Goal: Information Seeking & Learning: Check status

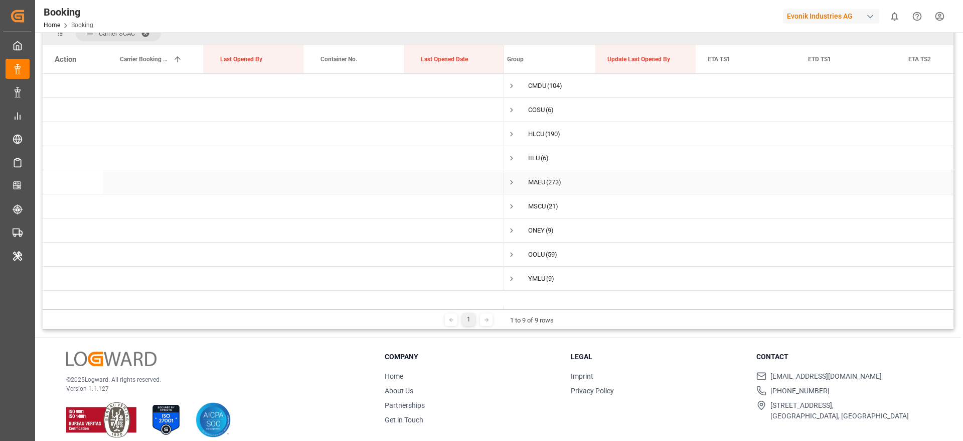
scroll to position [149, 0]
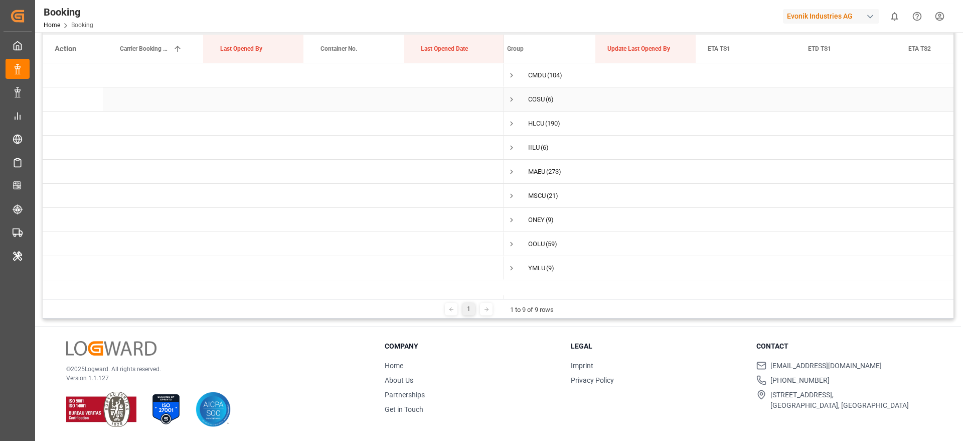
click at [514, 99] on span "Press SPACE to select this row." at bounding box center [511, 99] width 9 height 9
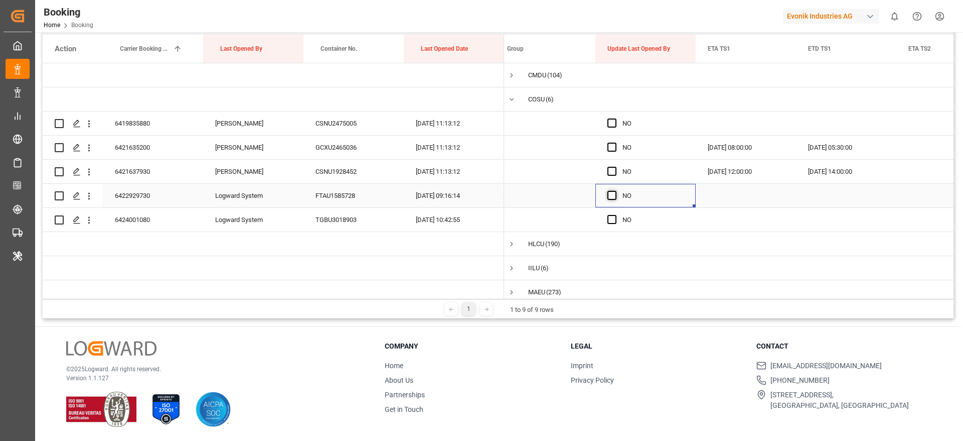
click at [610, 197] on span "Press SPACE to select this row." at bounding box center [612, 195] width 9 height 9
click at [615, 191] on input "Press SPACE to select this row." at bounding box center [615, 191] width 0 height 0
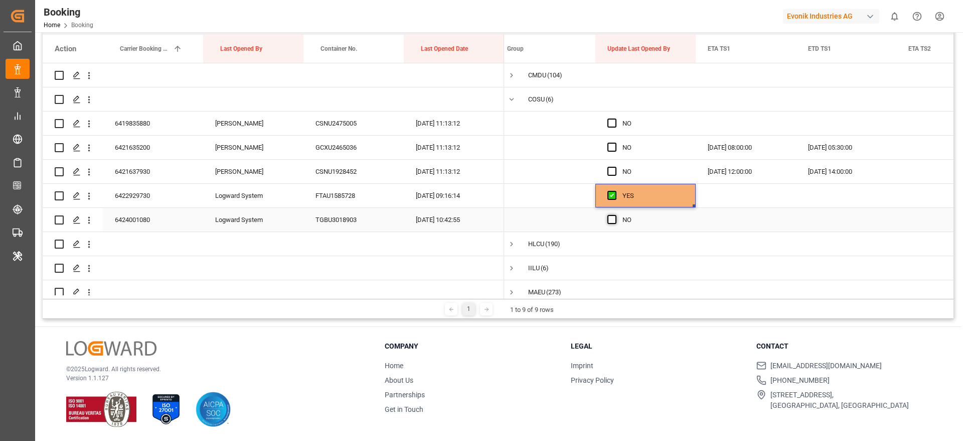
click at [611, 220] on span "Press SPACE to select this row." at bounding box center [612, 219] width 9 height 9
click at [615, 215] on input "Press SPACE to select this row." at bounding box center [615, 215] width 0 height 0
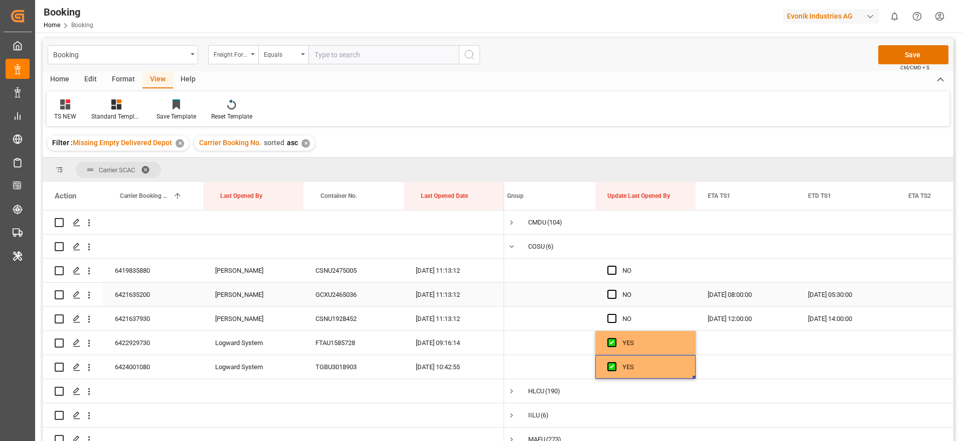
scroll to position [0, 0]
click at [891, 52] on button "Save" at bounding box center [914, 56] width 70 height 19
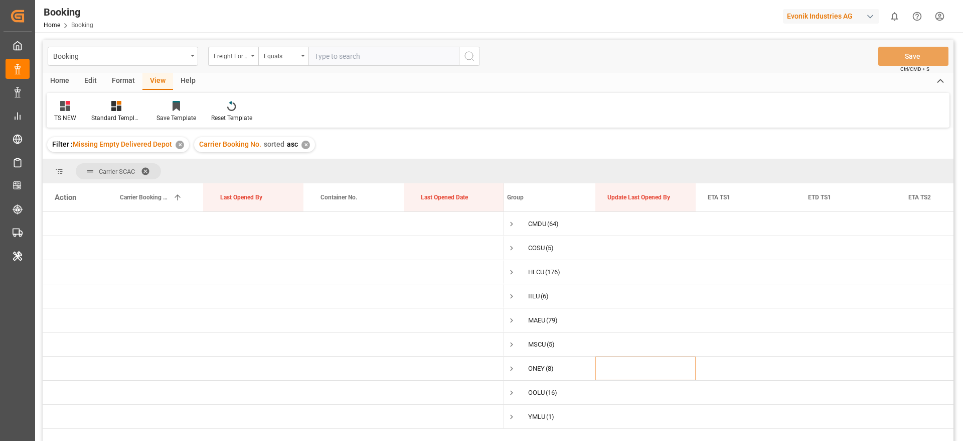
click at [178, 146] on div "✕" at bounding box center [180, 144] width 9 height 9
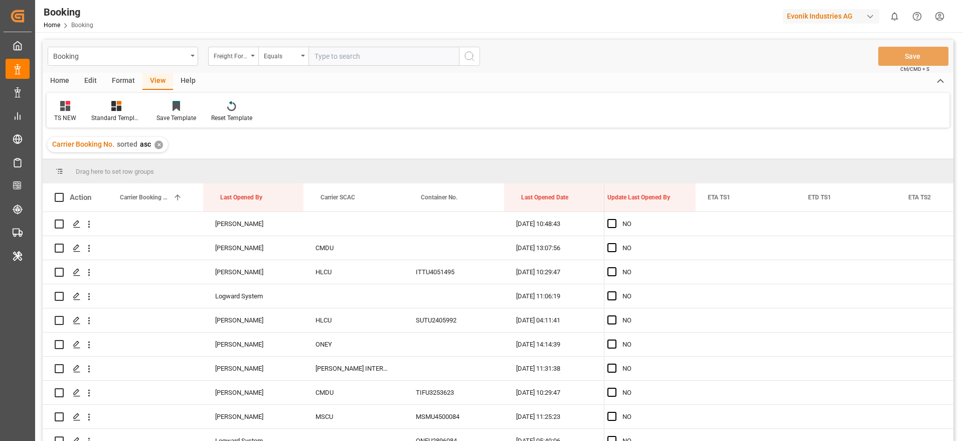
click at [158, 146] on div "✕" at bounding box center [159, 144] width 9 height 9
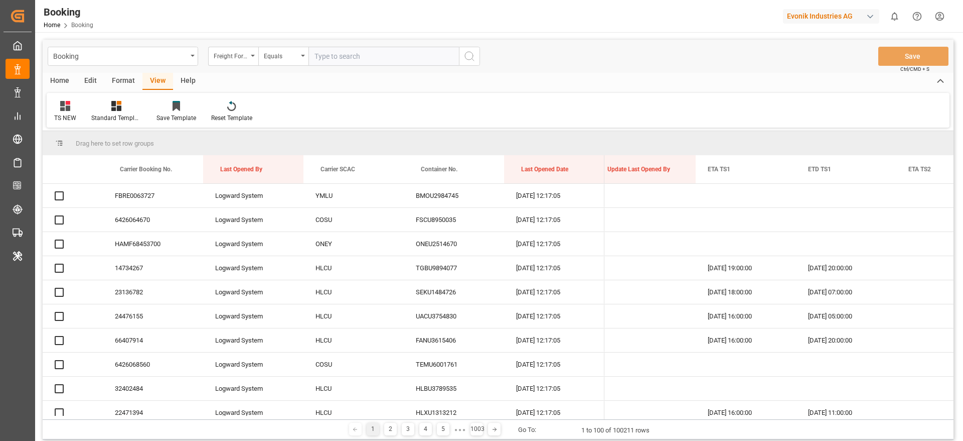
click at [120, 79] on div "Format" at bounding box center [123, 81] width 38 height 17
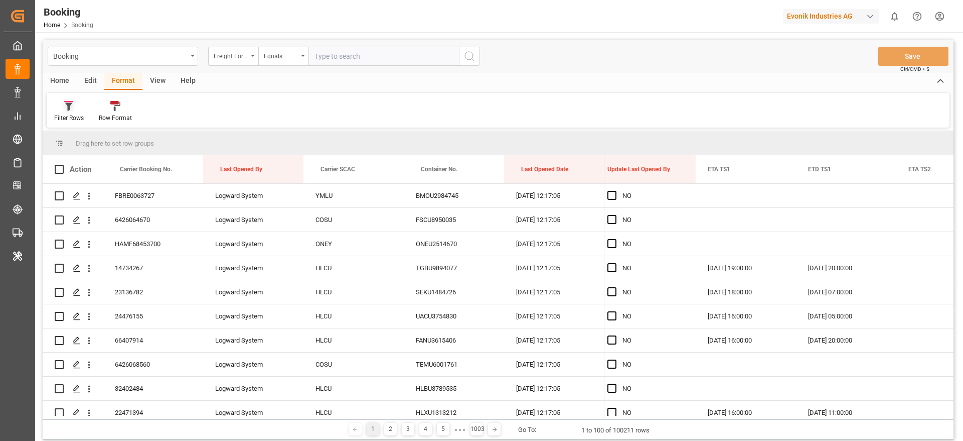
click at [69, 117] on div "Filter Rows" at bounding box center [69, 117] width 30 height 9
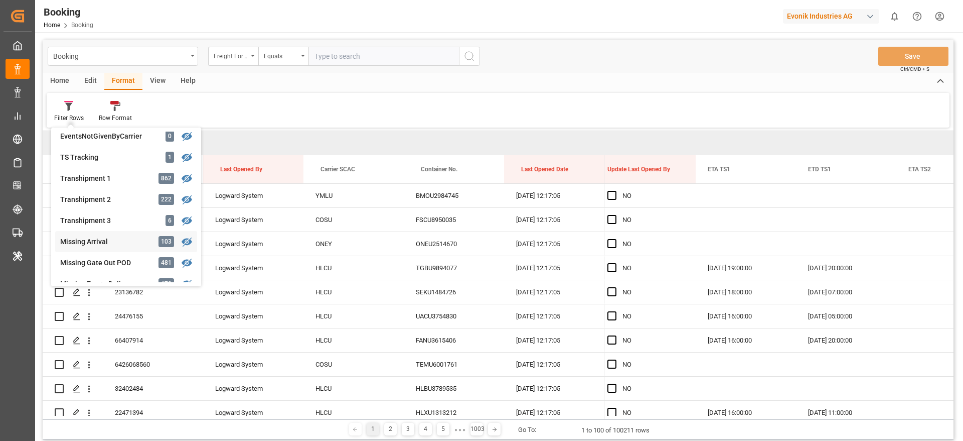
scroll to position [376, 0]
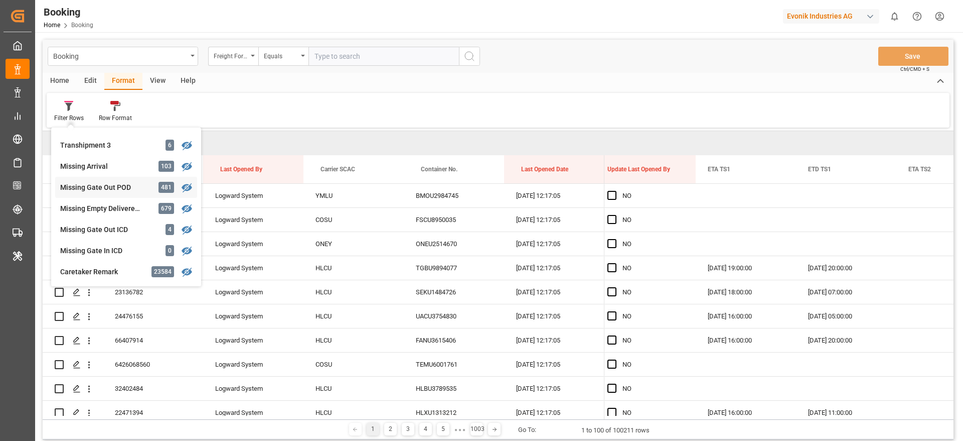
click at [123, 185] on div "Missing Gate Out POD" at bounding box center [104, 187] width 88 height 11
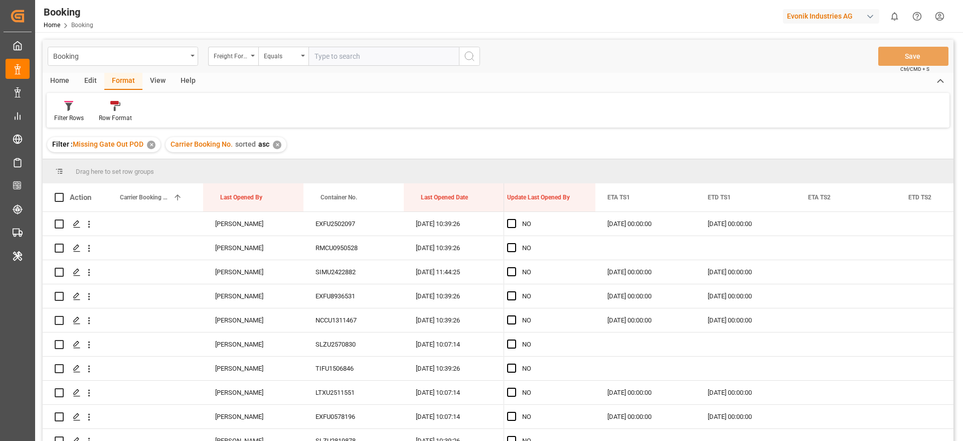
click at [154, 84] on div "View" at bounding box center [157, 81] width 31 height 17
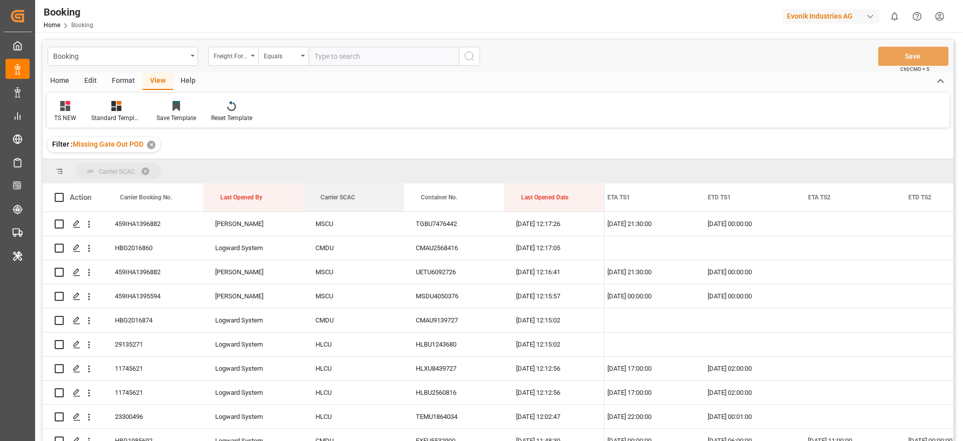
drag, startPoint x: 350, startPoint y: 196, endPoint x: 332, endPoint y: 163, distance: 37.3
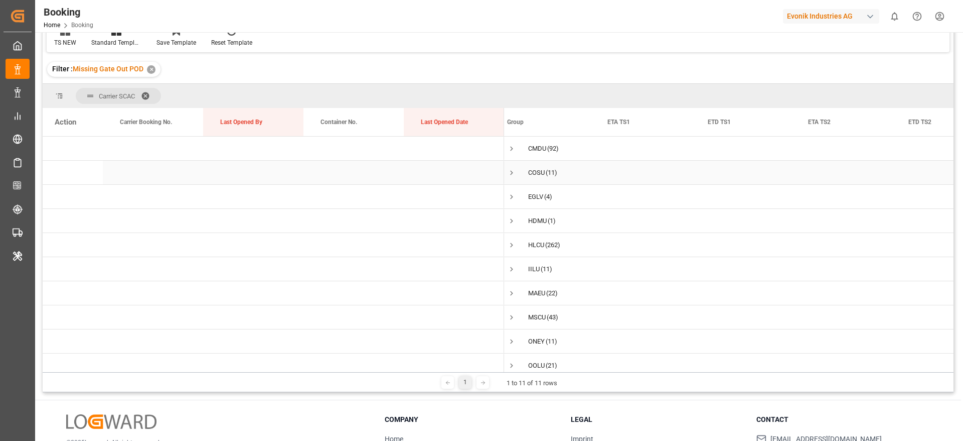
click at [515, 168] on span "Press SPACE to select this row." at bounding box center [511, 172] width 9 height 9
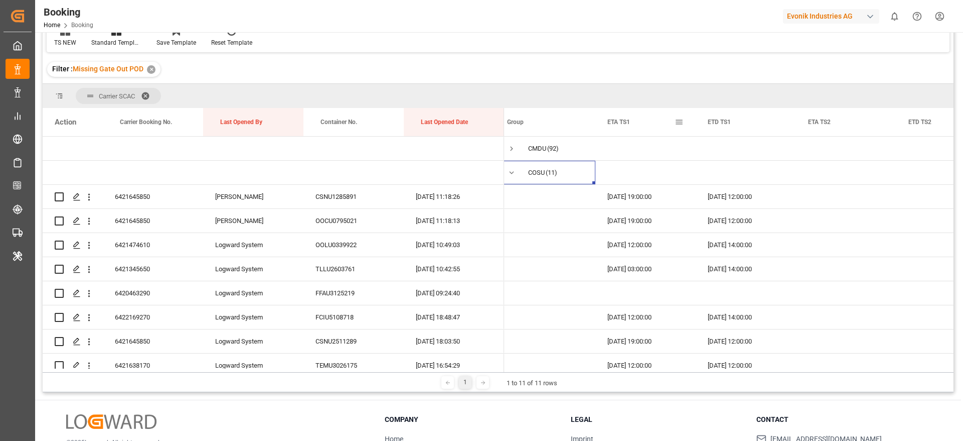
click at [680, 122] on span at bounding box center [679, 121] width 9 height 9
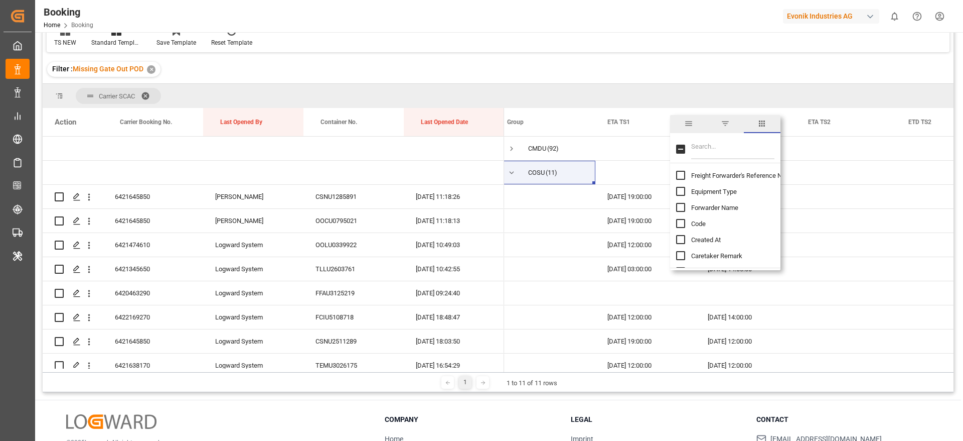
click at [723, 150] on input "Filter Columns Input" at bounding box center [732, 149] width 83 height 20
type input "update"
click at [706, 207] on span "Update Last Opened By" at bounding box center [724, 208] width 66 height 8
checkbox input "false"
checkbox input "true"
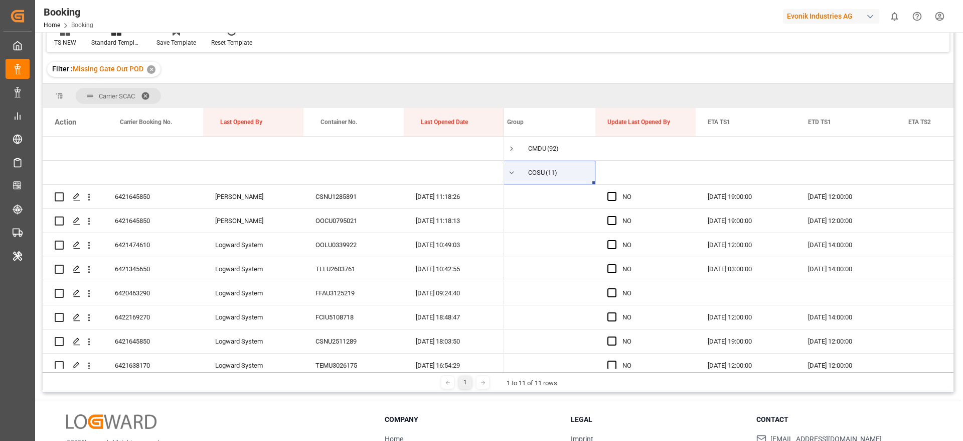
click at [700, 80] on div "Filter : Missing Gate Out POD ✕" at bounding box center [498, 69] width 911 height 28
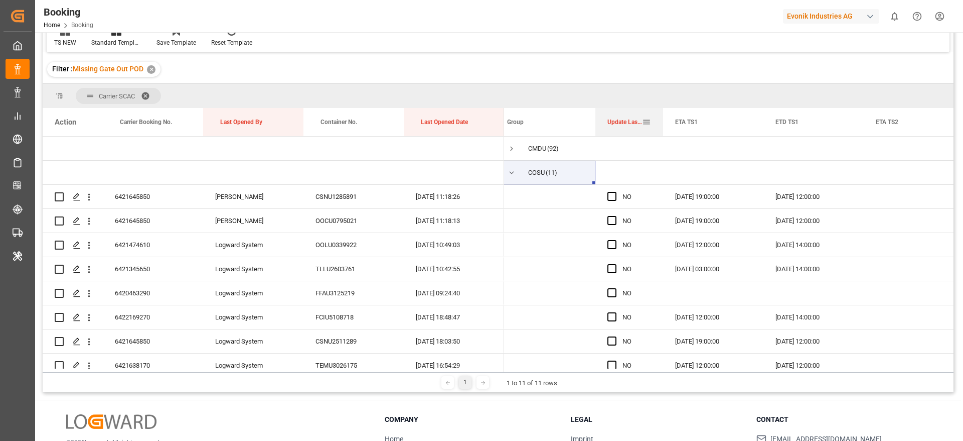
drag, startPoint x: 694, startPoint y: 126, endPoint x: 661, endPoint y: 131, distance: 33.1
click at [661, 131] on div at bounding box center [663, 122] width 4 height 28
click at [609, 196] on span "Press SPACE to select this row." at bounding box center [612, 196] width 9 height 9
click at [615, 192] on input "Press SPACE to select this row." at bounding box center [615, 192] width 0 height 0
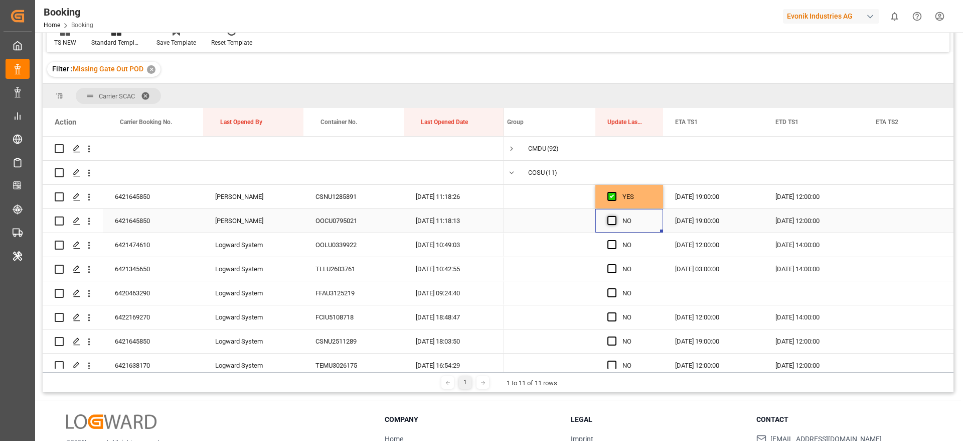
click at [611, 217] on span "Press SPACE to select this row." at bounding box center [612, 220] width 9 height 9
click at [615, 216] on input "Press SPACE to select this row." at bounding box center [615, 216] width 0 height 0
click at [612, 215] on div "Press SPACE to select this row." at bounding box center [615, 220] width 15 height 23
click at [610, 220] on span "Press SPACE to select this row." at bounding box center [612, 220] width 9 height 9
click at [615, 216] on input "Press SPACE to select this row." at bounding box center [615, 216] width 0 height 0
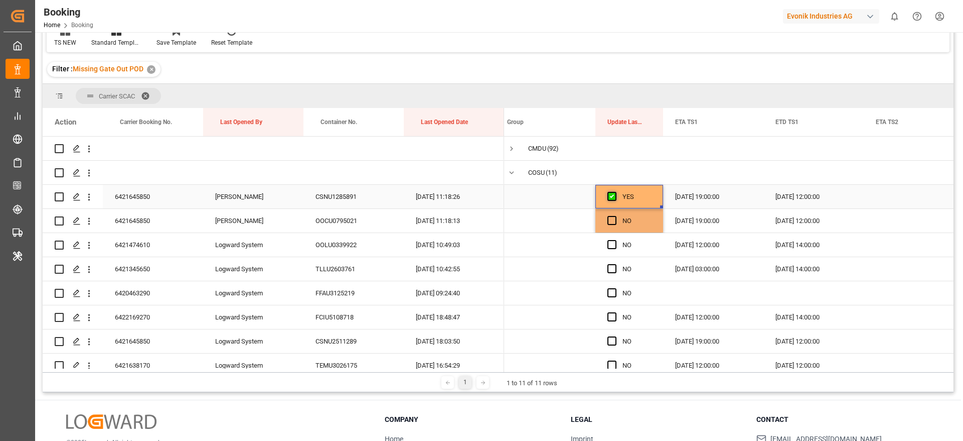
click at [611, 197] on span "Press SPACE to select this row." at bounding box center [612, 196] width 9 height 9
click at [615, 192] on input "Press SPACE to select this row." at bounding box center [615, 192] width 0 height 0
click at [612, 240] on span "Press SPACE to select this row." at bounding box center [612, 244] width 9 height 9
click at [615, 240] on input "Press SPACE to select this row." at bounding box center [615, 240] width 0 height 0
click at [616, 268] on span "Press SPACE to select this row." at bounding box center [612, 268] width 9 height 9
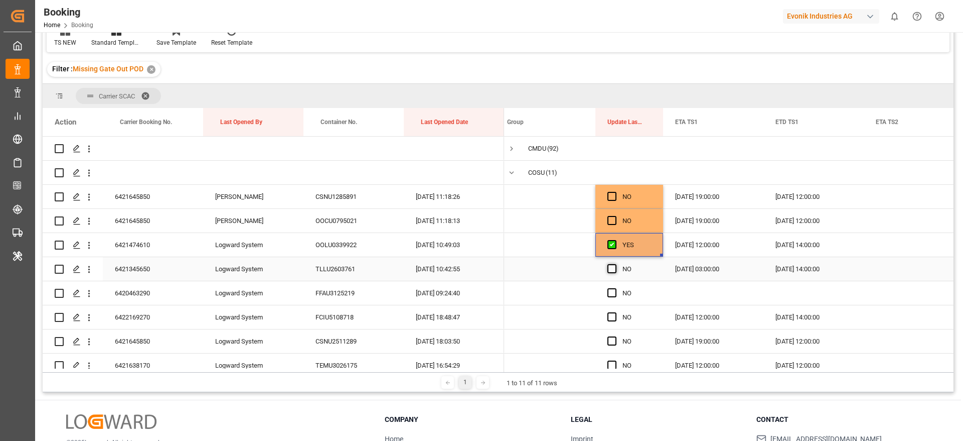
click at [615, 264] on input "Press SPACE to select this row." at bounding box center [615, 264] width 0 height 0
click at [612, 289] on span "Press SPACE to select this row." at bounding box center [612, 292] width 9 height 9
click at [615, 288] on input "Press SPACE to select this row." at bounding box center [615, 288] width 0 height 0
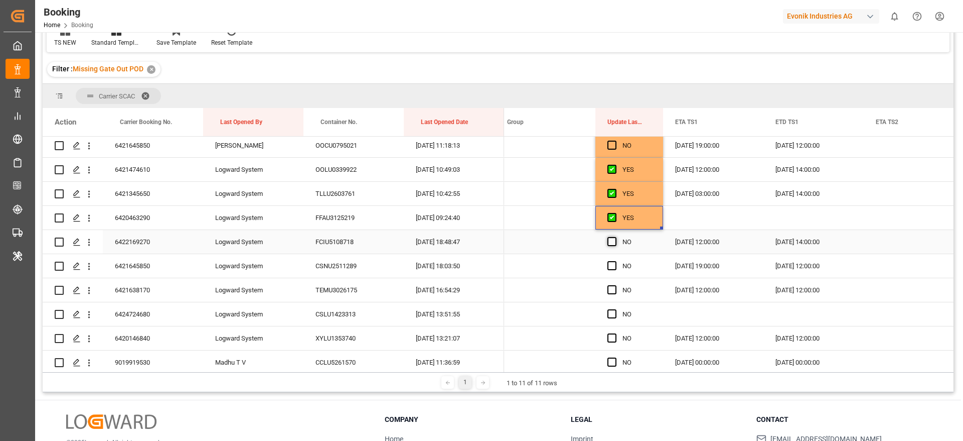
click at [610, 241] on span "Press SPACE to select this row." at bounding box center [612, 241] width 9 height 9
click at [615, 237] on input "Press SPACE to select this row." at bounding box center [615, 237] width 0 height 0
click at [615, 263] on span "Press SPACE to select this row." at bounding box center [612, 265] width 9 height 9
click at [615, 261] on input "Press SPACE to select this row." at bounding box center [615, 261] width 0 height 0
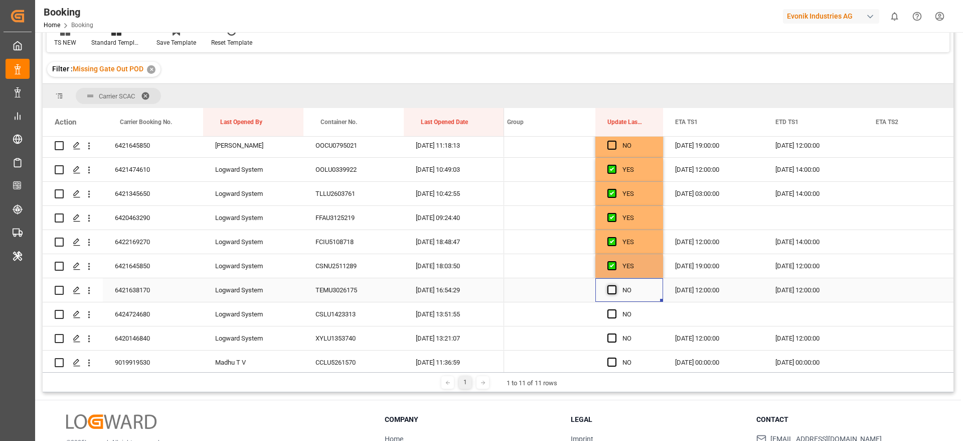
click at [612, 288] on span "Press SPACE to select this row." at bounding box center [612, 289] width 9 height 9
click at [615, 285] on input "Press SPACE to select this row." at bounding box center [615, 285] width 0 height 0
click at [614, 316] on span "Press SPACE to select this row." at bounding box center [612, 313] width 9 height 9
click at [615, 309] on input "Press SPACE to select this row." at bounding box center [615, 309] width 0 height 0
click at [613, 339] on span "Press SPACE to select this row." at bounding box center [612, 337] width 9 height 9
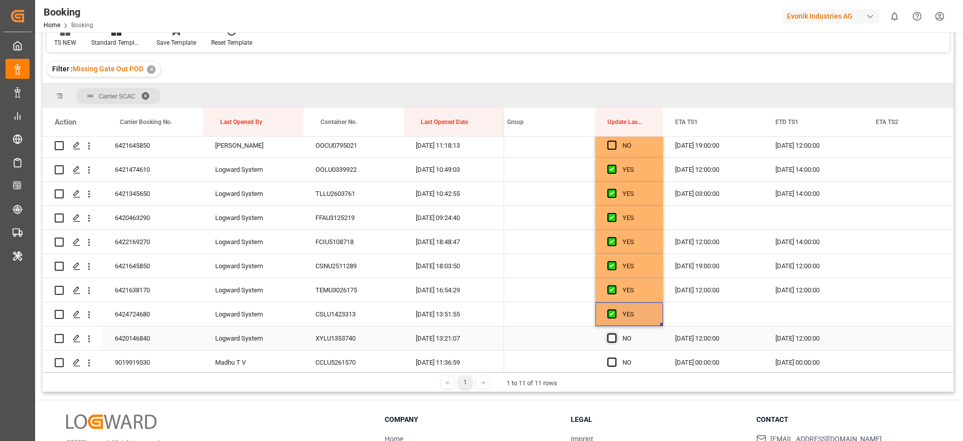
click at [615, 333] on input "Press SPACE to select this row." at bounding box center [615, 333] width 0 height 0
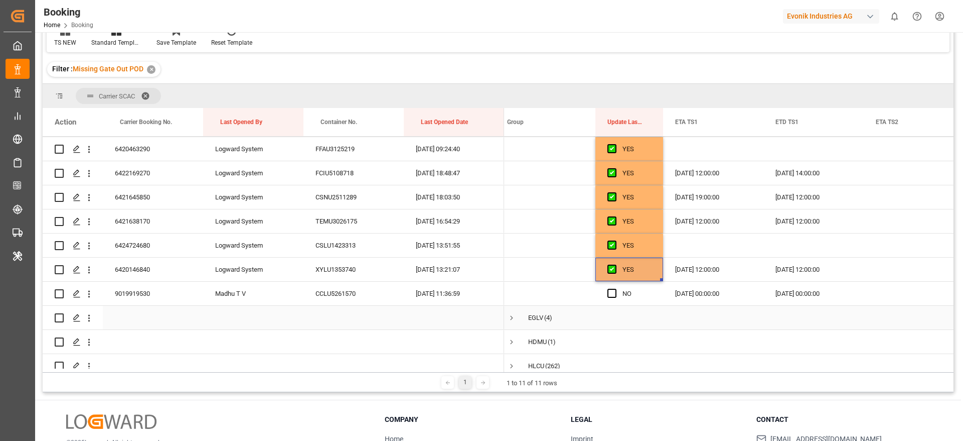
scroll to position [226, 0]
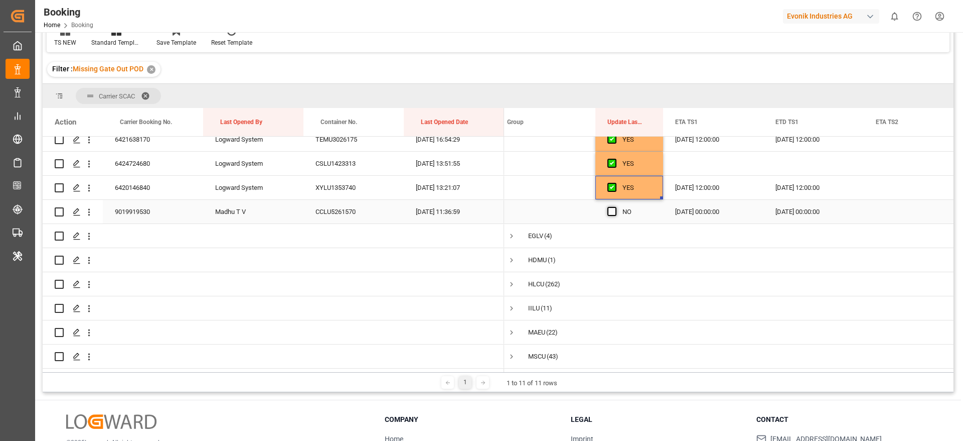
click at [615, 211] on span "Press SPACE to select this row." at bounding box center [612, 211] width 9 height 9
click at [615, 207] on input "Press SPACE to select this row." at bounding box center [615, 207] width 0 height 0
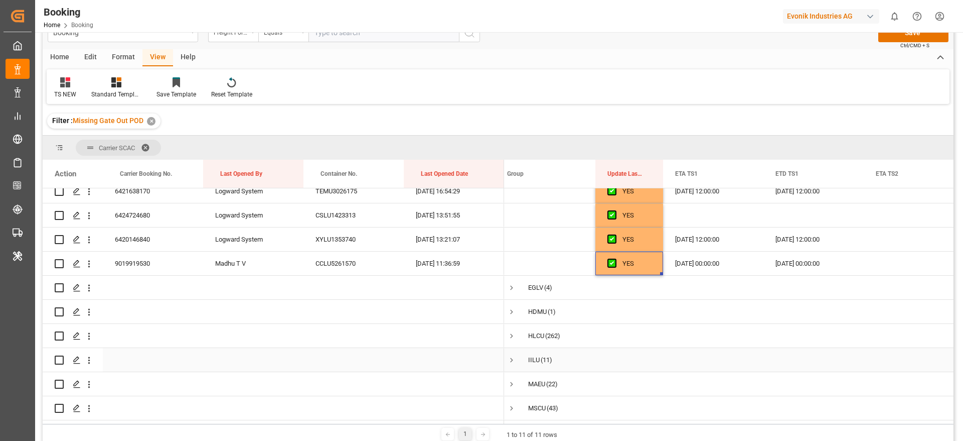
scroll to position [0, 0]
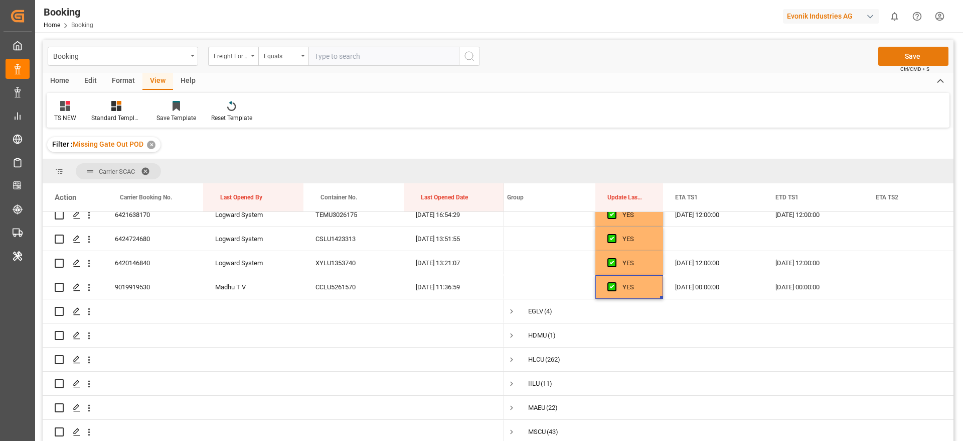
click at [912, 52] on button "Save" at bounding box center [914, 56] width 70 height 19
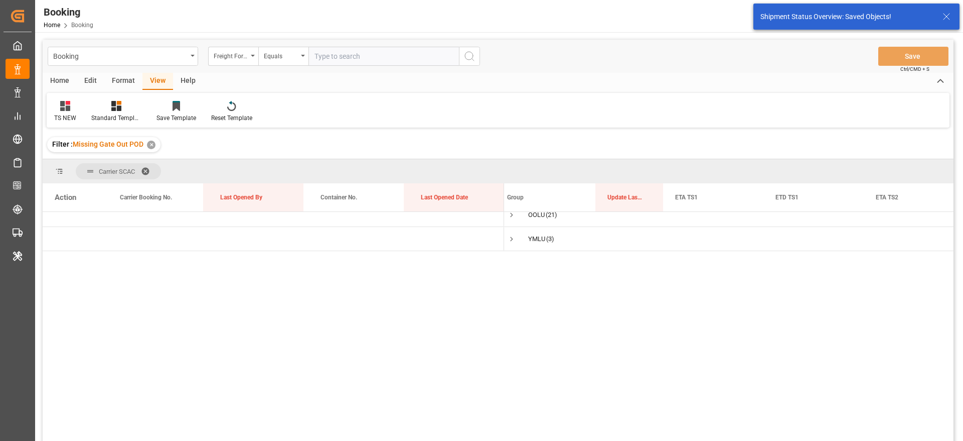
scroll to position [37, 0]
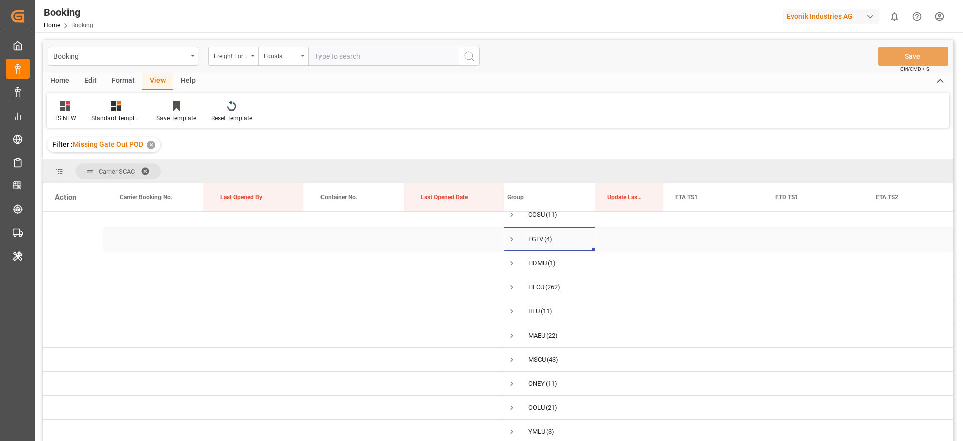
click at [510, 229] on span "Press SPACE to select this row." at bounding box center [511, 238] width 9 height 23
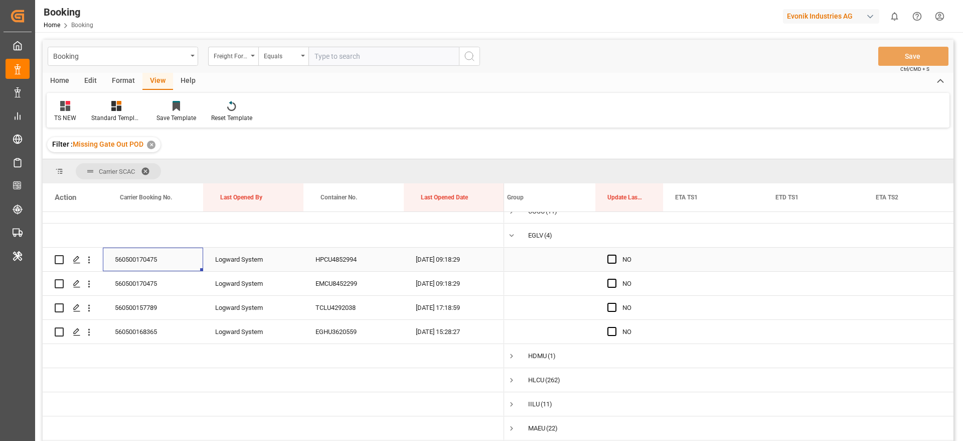
click at [112, 262] on div "560500170475" at bounding box center [153, 259] width 100 height 24
click at [613, 260] on span "Press SPACE to select this row." at bounding box center [612, 258] width 9 height 9
click at [615, 254] on input "Press SPACE to select this row." at bounding box center [615, 254] width 0 height 0
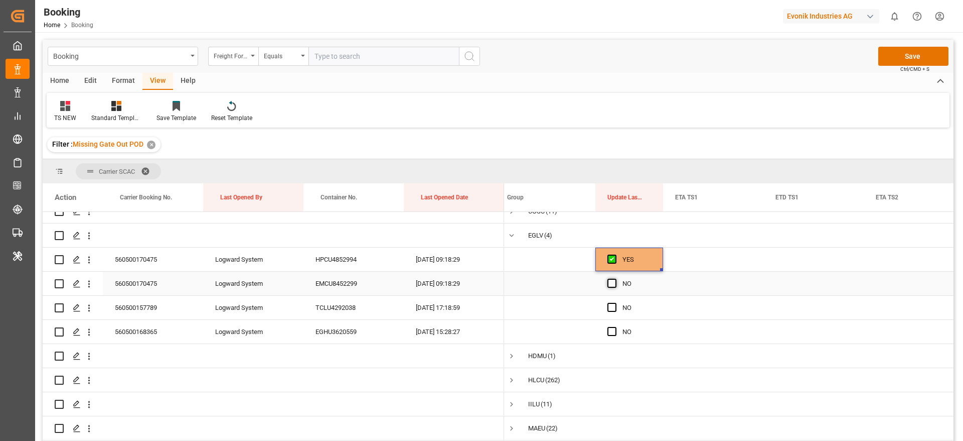
click at [611, 285] on span "Press SPACE to select this row." at bounding box center [612, 282] width 9 height 9
click at [615, 278] on input "Press SPACE to select this row." at bounding box center [615, 278] width 0 height 0
click at [133, 314] on div "560500157789" at bounding box center [153, 308] width 100 height 24
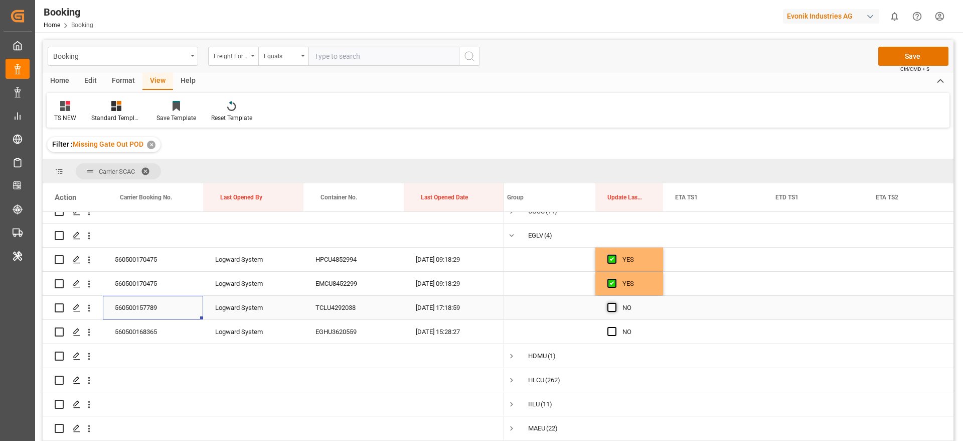
click at [612, 308] on span "Press SPACE to select this row." at bounding box center [612, 307] width 9 height 9
click at [615, 303] on input "Press SPACE to select this row." at bounding box center [615, 303] width 0 height 0
click at [610, 328] on span "Press SPACE to select this row." at bounding box center [612, 331] width 9 height 9
click at [615, 327] on input "Press SPACE to select this row." at bounding box center [615, 327] width 0 height 0
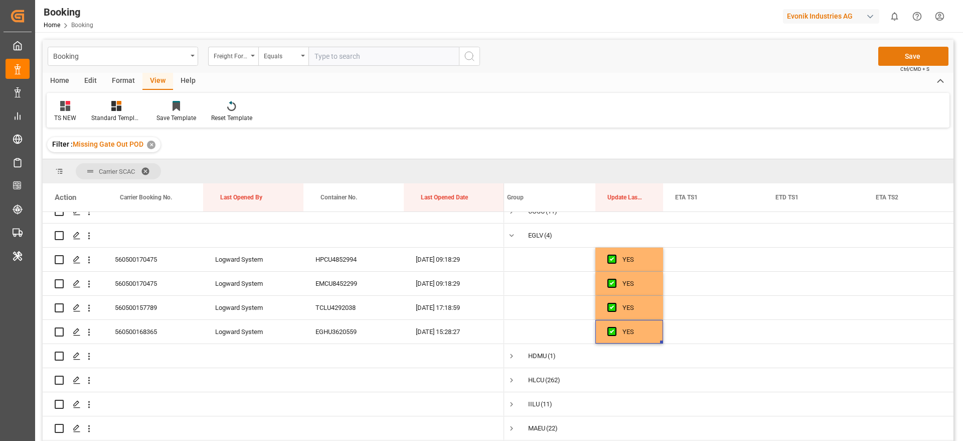
click at [916, 53] on button "Save" at bounding box center [914, 56] width 70 height 19
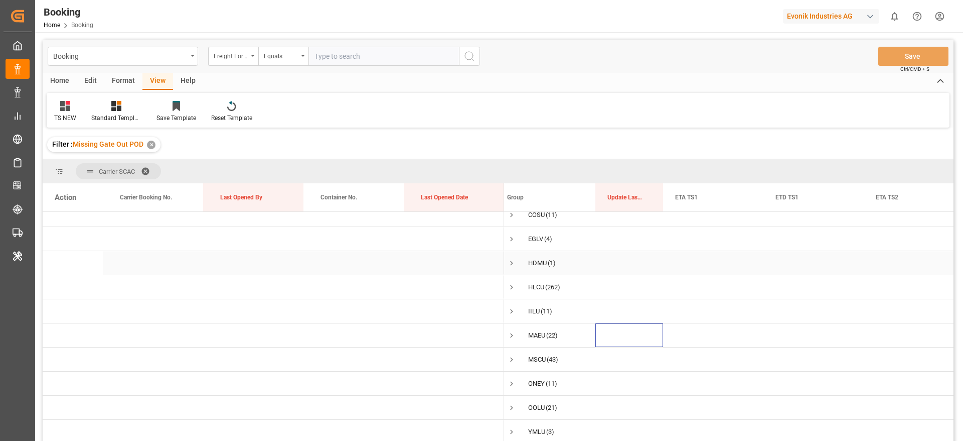
click at [512, 258] on span "Press SPACE to select this row." at bounding box center [511, 262] width 9 height 9
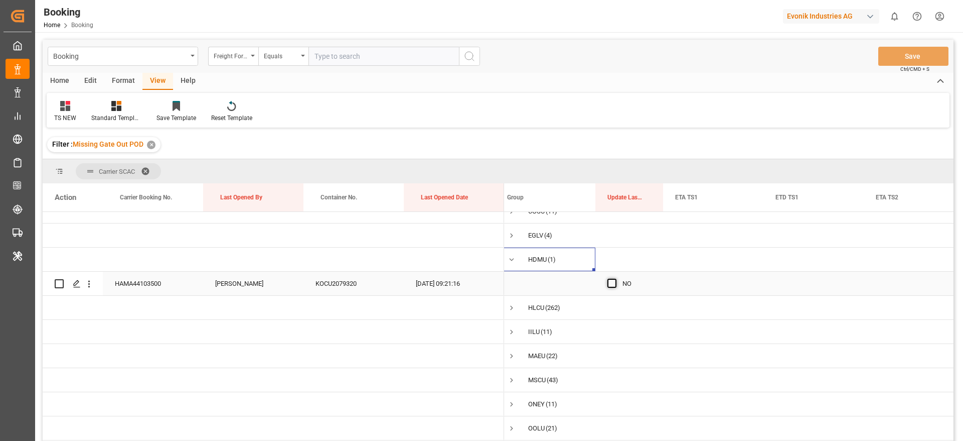
click at [609, 283] on span "Press SPACE to select this row." at bounding box center [612, 282] width 9 height 9
click at [615, 278] on input "Press SPACE to select this row." at bounding box center [615, 278] width 0 height 0
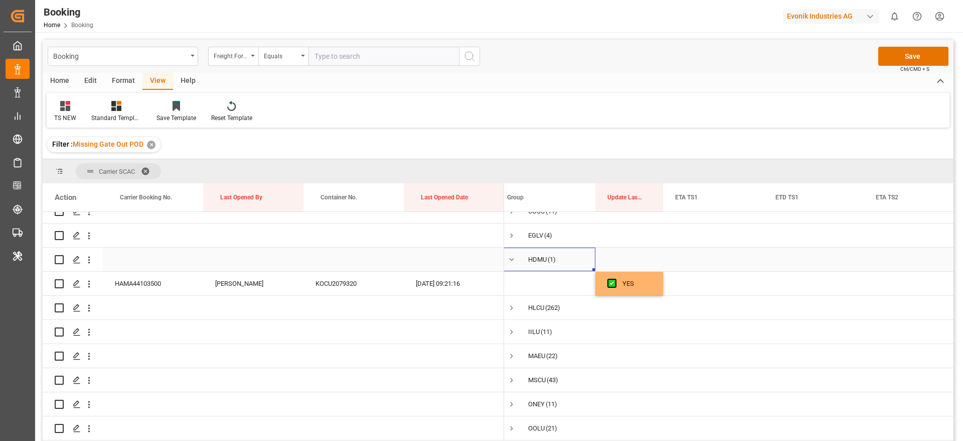
click at [512, 261] on span "Press SPACE to select this row." at bounding box center [511, 259] width 9 height 9
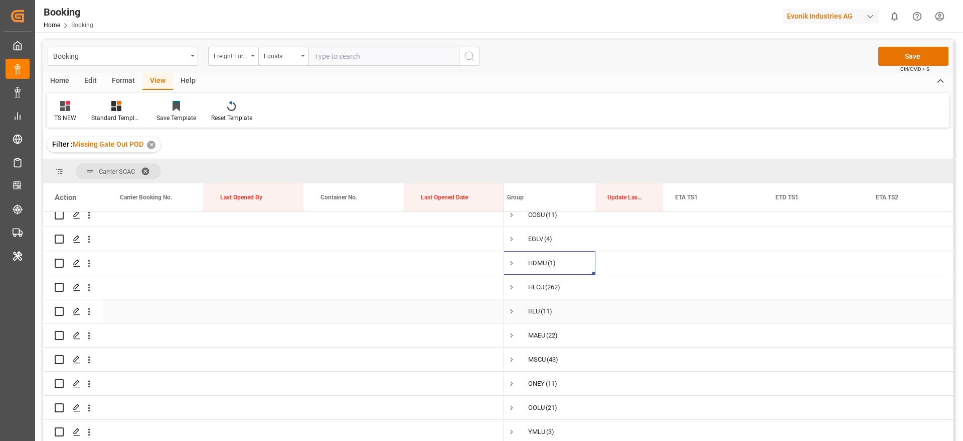
click at [515, 316] on span "Press SPACE to select this row." at bounding box center [511, 311] width 9 height 23
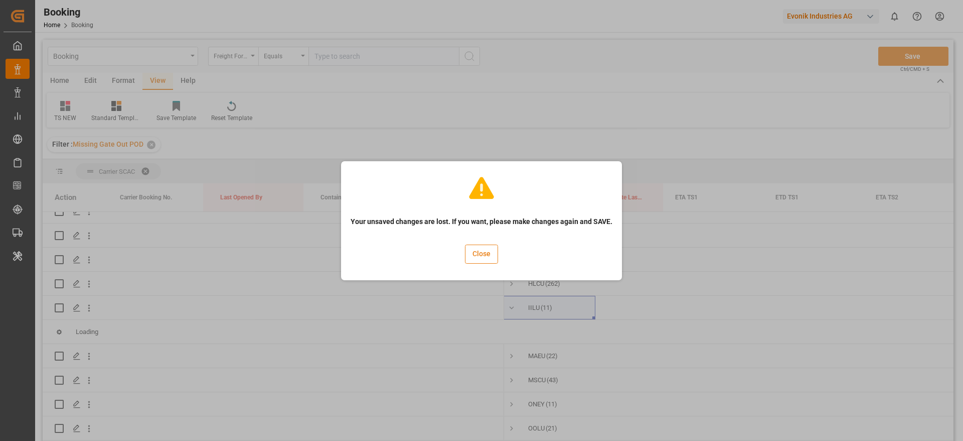
click at [484, 253] on button "Close" at bounding box center [481, 253] width 33 height 19
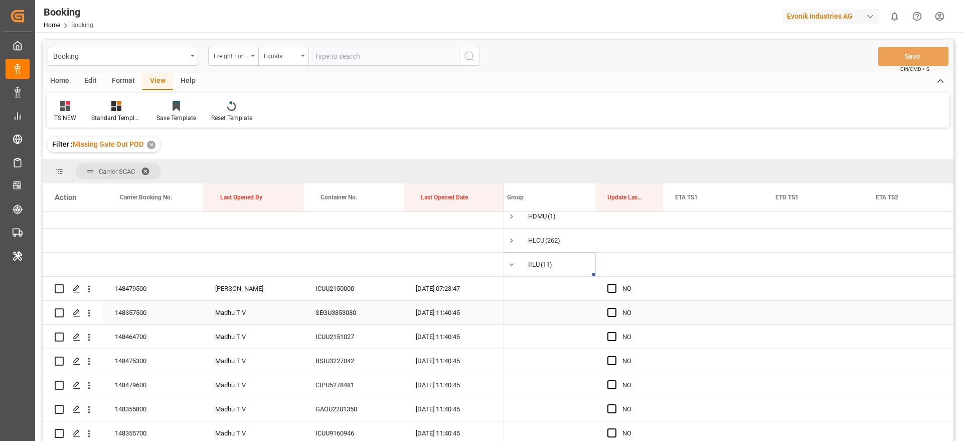
scroll to position [112, 0]
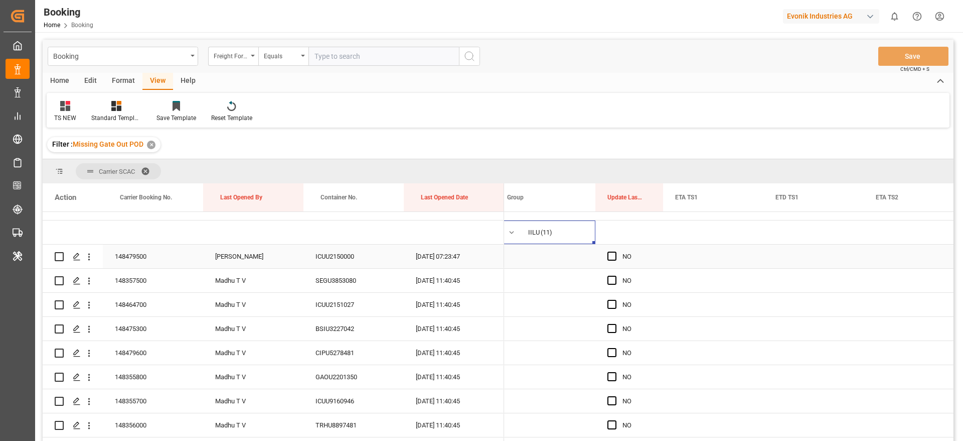
click at [152, 259] on div "148479500" at bounding box center [153, 256] width 100 height 24
click at [613, 253] on span "Press SPACE to select this row." at bounding box center [612, 255] width 9 height 9
click at [615, 251] on input "Press SPACE to select this row." at bounding box center [615, 251] width 0 height 0
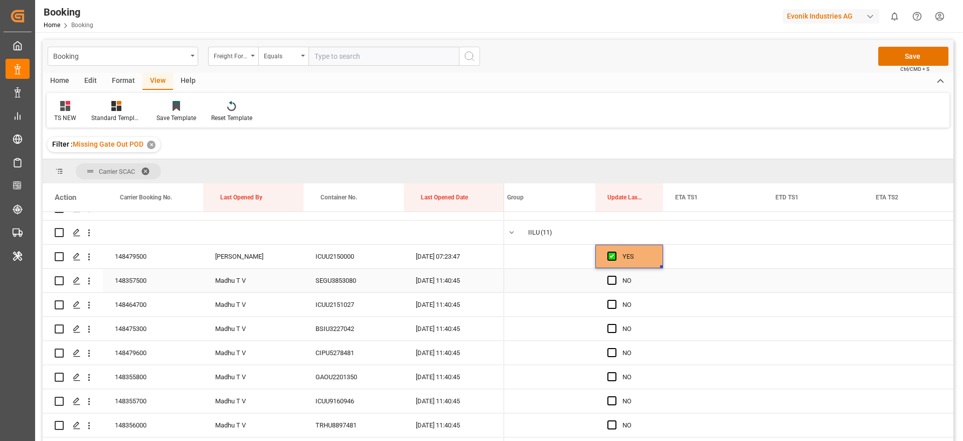
click at [614, 275] on span "Press SPACE to select this row." at bounding box center [612, 279] width 9 height 9
click at [615, 275] on input "Press SPACE to select this row." at bounding box center [615, 275] width 0 height 0
click at [612, 304] on span "Press SPACE to select this row." at bounding box center [612, 304] width 9 height 9
click at [615, 300] on input "Press SPACE to select this row." at bounding box center [615, 300] width 0 height 0
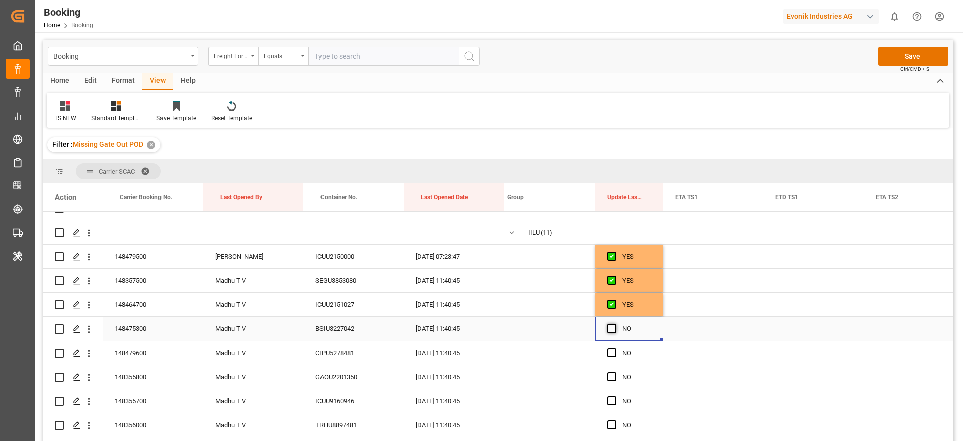
click at [611, 328] on span "Press SPACE to select this row." at bounding box center [612, 328] width 9 height 9
click at [615, 324] on input "Press SPACE to select this row." at bounding box center [615, 324] width 0 height 0
click at [611, 354] on span "Press SPACE to select this row." at bounding box center [612, 352] width 9 height 9
click at [615, 348] on input "Press SPACE to select this row." at bounding box center [615, 348] width 0 height 0
click at [613, 377] on span "Press SPACE to select this row." at bounding box center [612, 376] width 9 height 9
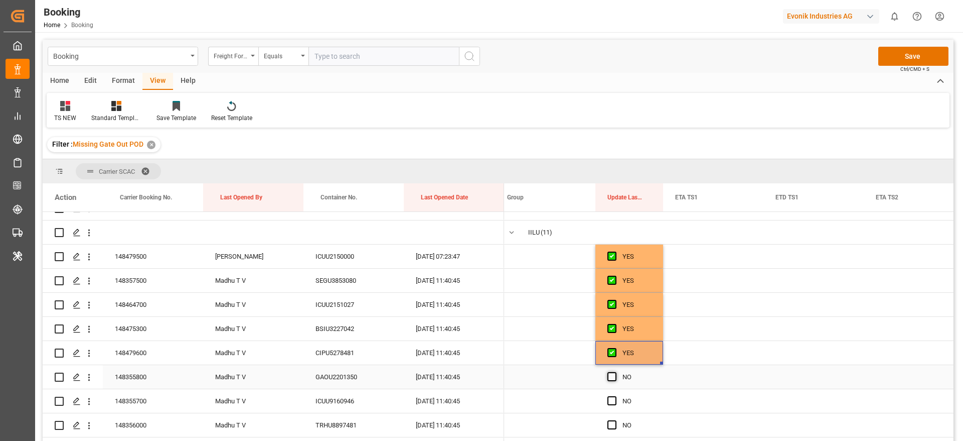
click at [615, 372] on input "Press SPACE to select this row." at bounding box center [615, 372] width 0 height 0
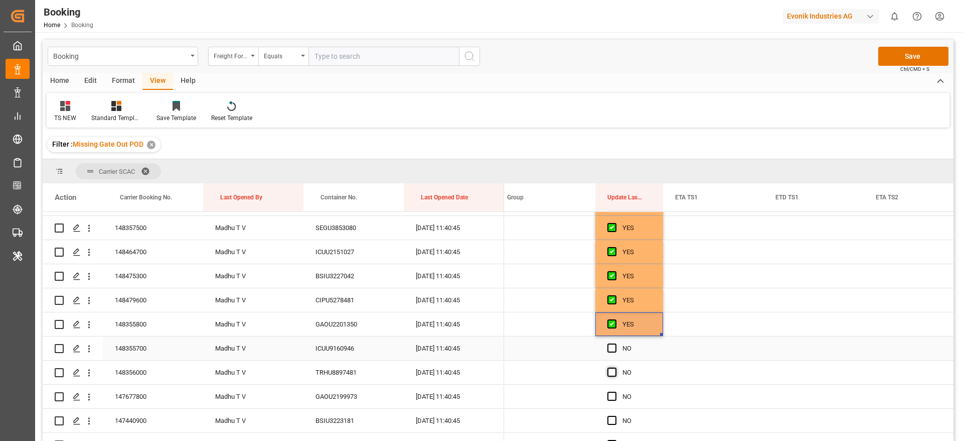
scroll to position [187, 0]
click at [613, 326] on span "Press SPACE to select this row." at bounding box center [612, 325] width 9 height 9
click at [615, 321] on input "Press SPACE to select this row." at bounding box center [615, 321] width 0 height 0
click at [612, 352] on span "Press SPACE to select this row." at bounding box center [612, 349] width 9 height 9
click at [615, 345] on input "Press SPACE to select this row." at bounding box center [615, 345] width 0 height 0
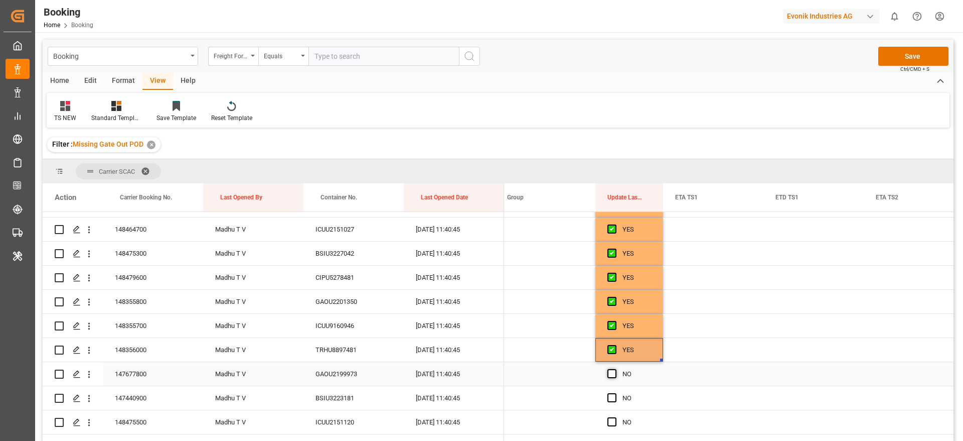
click at [612, 376] on span "Press SPACE to select this row." at bounding box center [612, 373] width 9 height 9
click at [615, 369] on input "Press SPACE to select this row." at bounding box center [615, 369] width 0 height 0
click at [612, 397] on span "Press SPACE to select this row." at bounding box center [612, 397] width 9 height 9
click at [615, 393] on input "Press SPACE to select this row." at bounding box center [615, 393] width 0 height 0
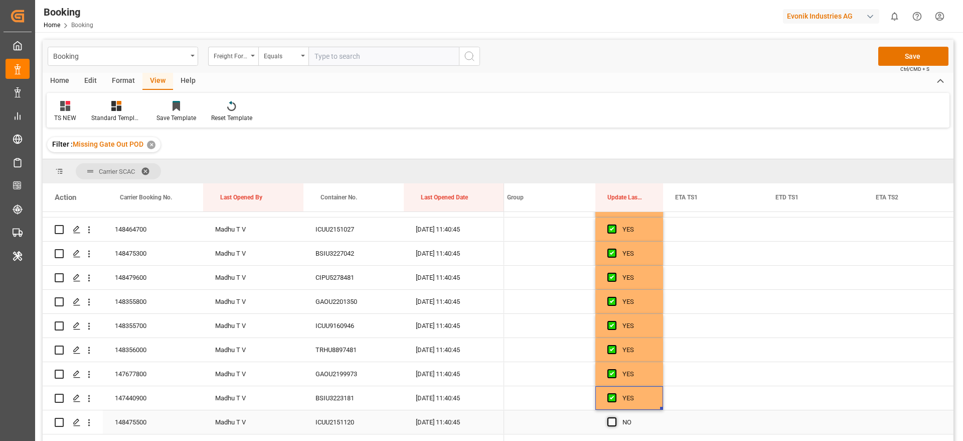
click at [611, 424] on span "Press SPACE to select this row." at bounding box center [612, 421] width 9 height 9
click at [615, 417] on input "Press SPACE to select this row." at bounding box center [615, 417] width 0 height 0
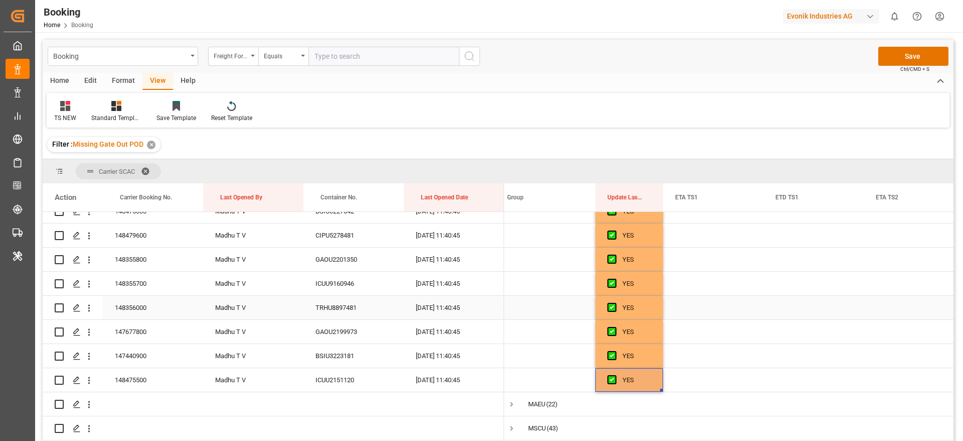
scroll to position [262, 0]
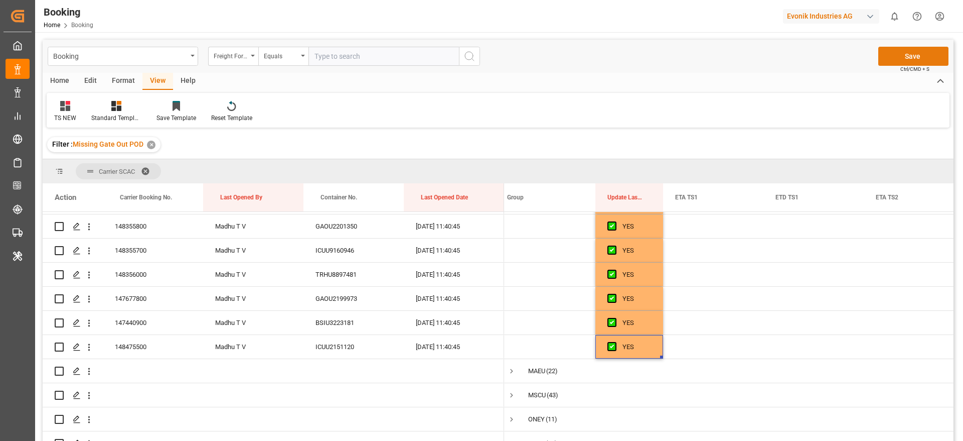
click at [924, 50] on button "Save" at bounding box center [914, 56] width 70 height 19
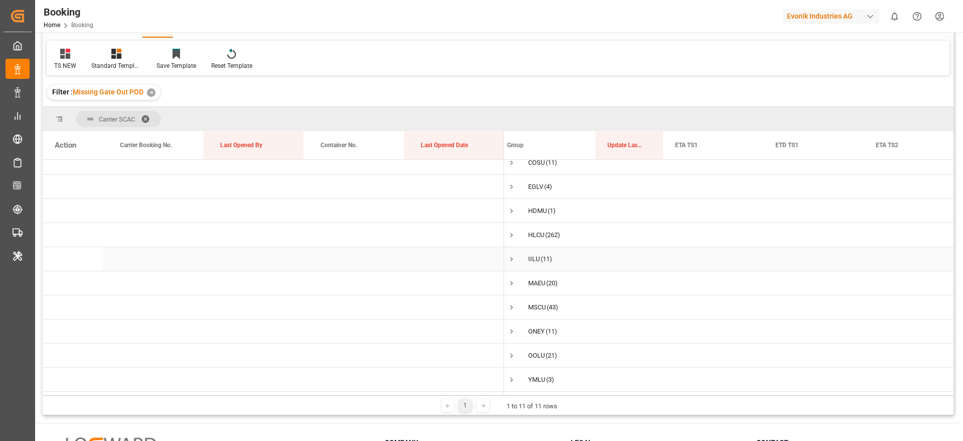
scroll to position [75, 0]
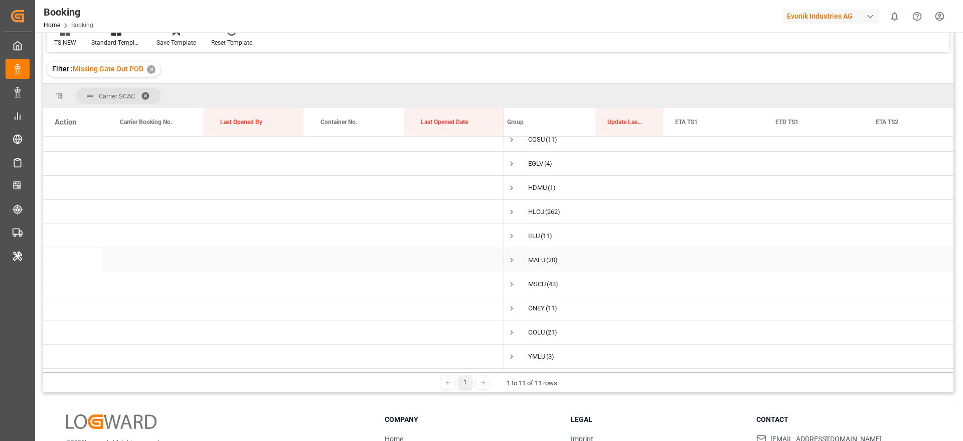
click at [507, 256] on span "Press SPACE to select this row." at bounding box center [511, 259] width 9 height 9
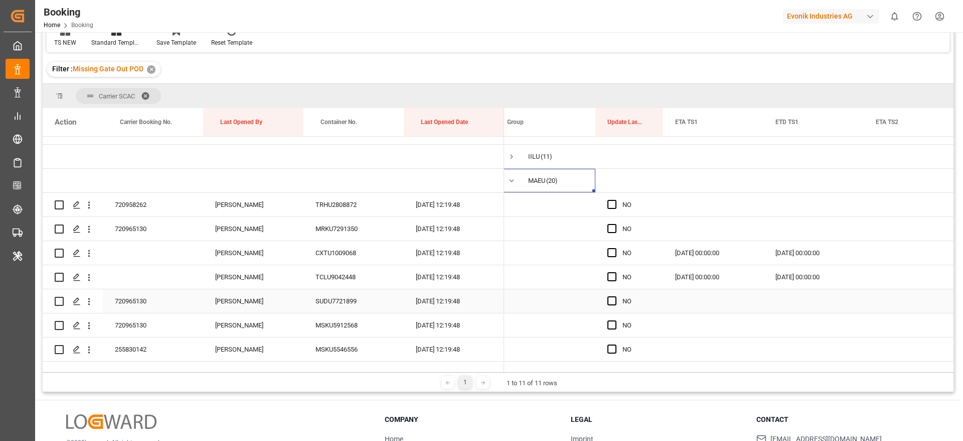
scroll to position [112, 0]
click at [514, 183] on span "Press SPACE to select this row." at bounding box center [511, 181] width 9 height 9
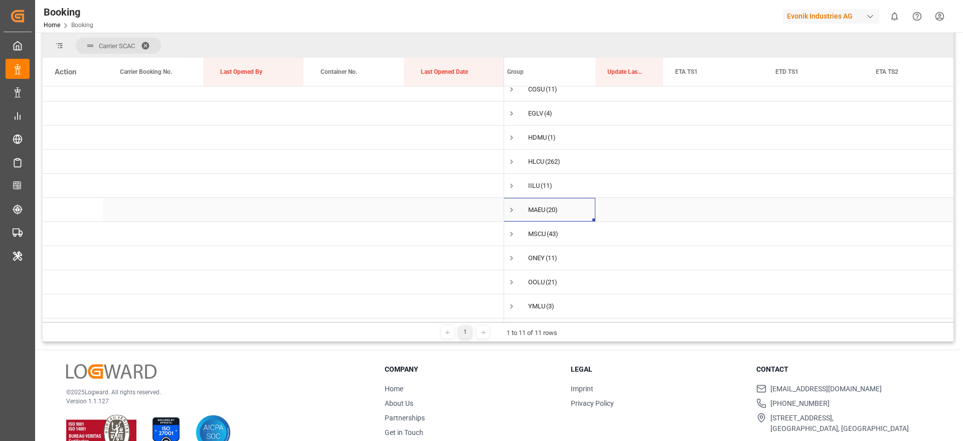
scroll to position [149, 0]
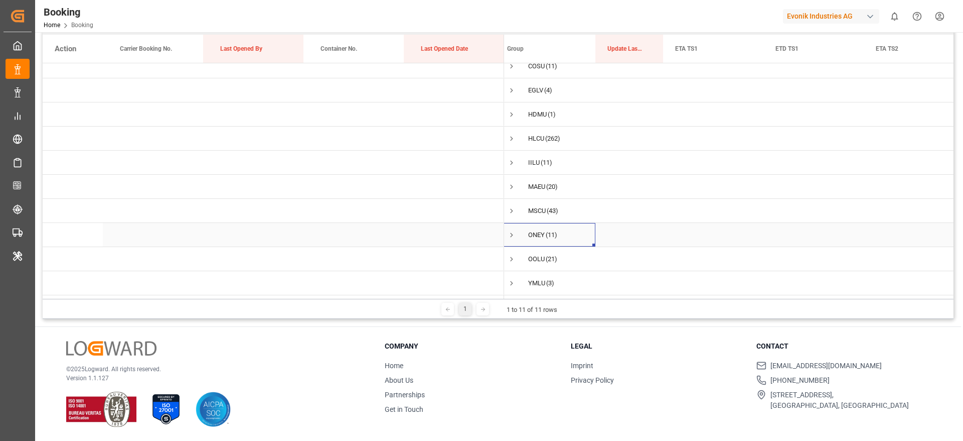
click at [510, 230] on span "Press SPACE to select this row." at bounding box center [511, 234] width 9 height 9
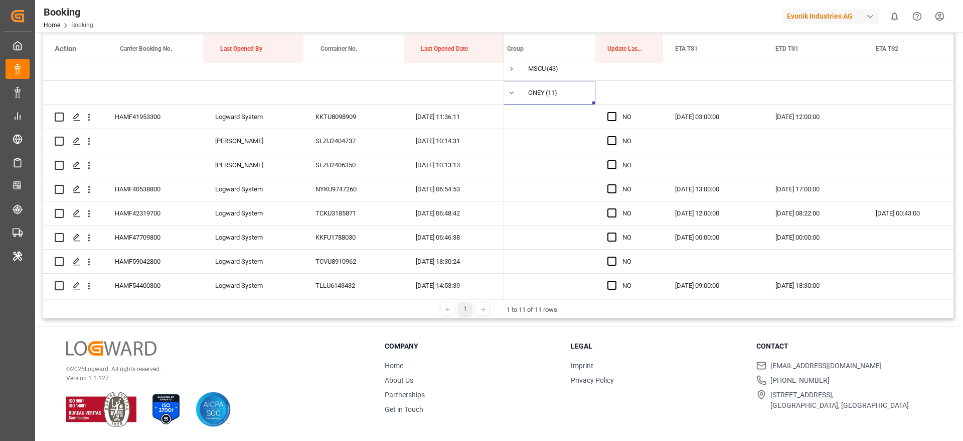
scroll to position [187, 0]
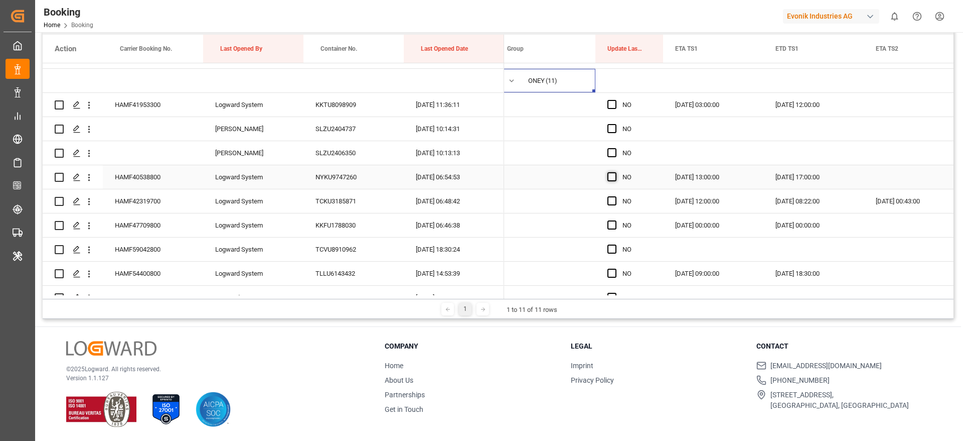
click at [613, 179] on span "Press SPACE to select this row." at bounding box center [612, 176] width 9 height 9
click at [615, 172] on input "Press SPACE to select this row." at bounding box center [615, 172] width 0 height 0
click at [613, 199] on span "Press SPACE to select this row." at bounding box center [612, 200] width 9 height 9
click at [615, 196] on input "Press SPACE to select this row." at bounding box center [615, 196] width 0 height 0
click at [620, 224] on div "Press SPACE to select this row." at bounding box center [615, 225] width 15 height 23
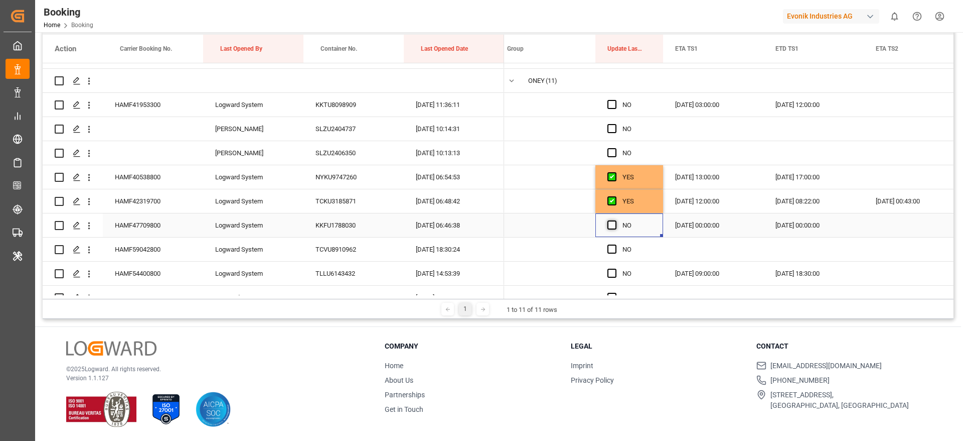
click at [615, 225] on span "Press SPACE to select this row." at bounding box center [612, 224] width 9 height 9
click at [615, 220] on input "Press SPACE to select this row." at bounding box center [615, 220] width 0 height 0
click at [614, 254] on div "Press SPACE to select this row." at bounding box center [615, 249] width 15 height 23
click at [615, 272] on span "Press SPACE to select this row." at bounding box center [612, 272] width 9 height 9
click at [615, 268] on input "Press SPACE to select this row." at bounding box center [615, 268] width 0 height 0
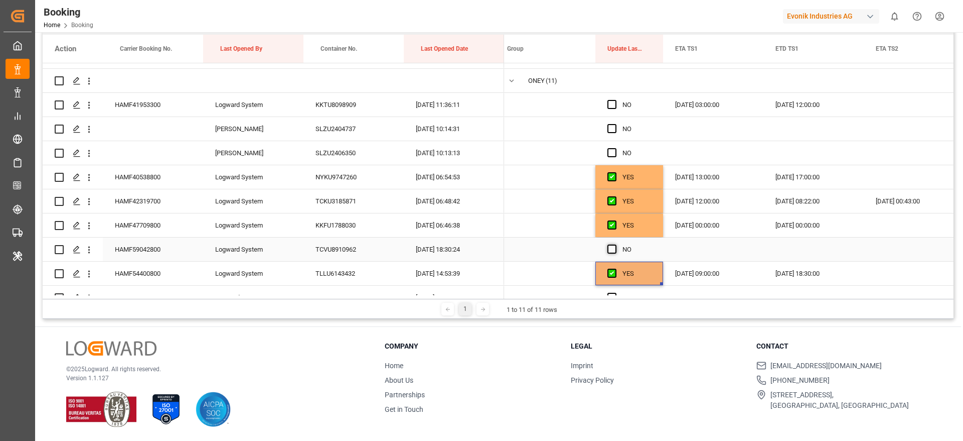
click at [612, 244] on span "Press SPACE to select this row." at bounding box center [612, 248] width 9 height 9
click at [615, 244] on input "Press SPACE to select this row." at bounding box center [615, 244] width 0 height 0
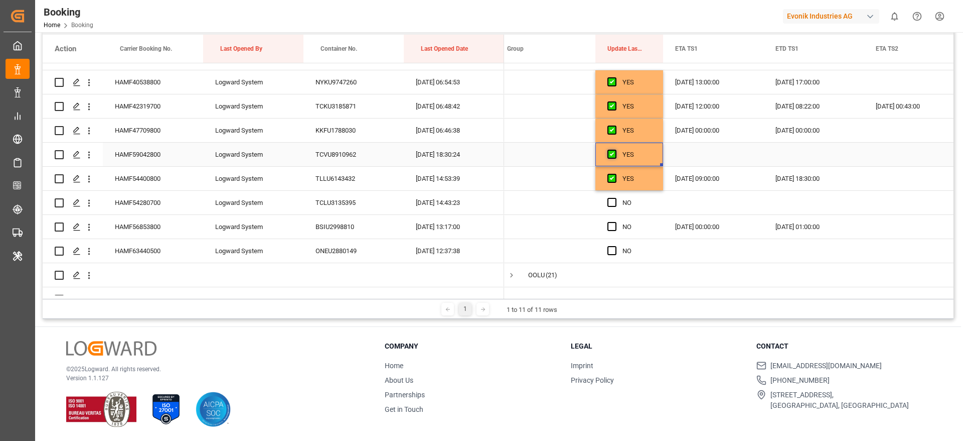
scroll to position [302, 0]
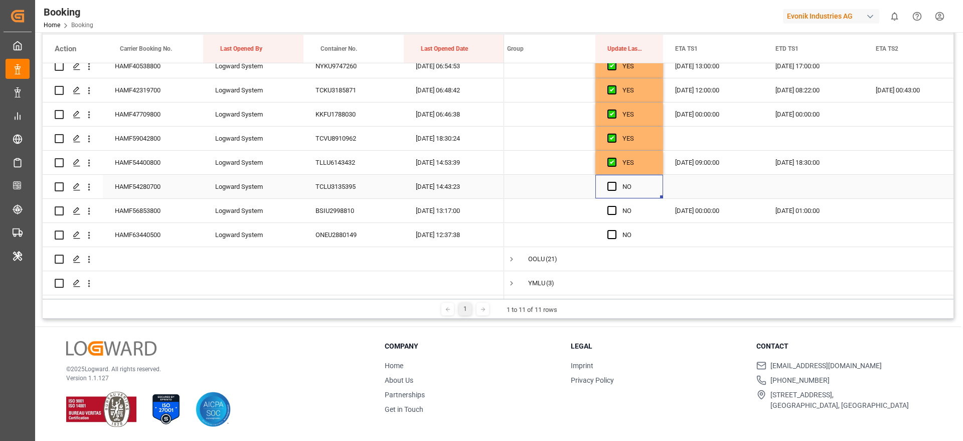
click at [618, 182] on div "Press SPACE to select this row." at bounding box center [615, 186] width 15 height 23
click at [615, 182] on span "Press SPACE to select this row." at bounding box center [612, 186] width 9 height 9
click at [615, 182] on input "Press SPACE to select this row." at bounding box center [615, 182] width 0 height 0
click at [613, 212] on div "Press SPACE to select this row." at bounding box center [615, 210] width 15 height 23
click at [611, 206] on span "Press SPACE to select this row." at bounding box center [612, 210] width 9 height 9
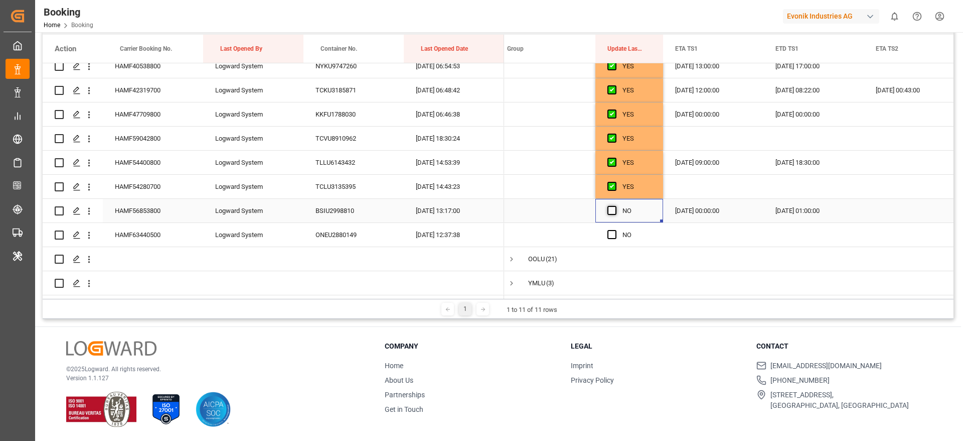
click at [615, 206] on input "Press SPACE to select this row." at bounding box center [615, 206] width 0 height 0
click at [612, 232] on span "Press SPACE to select this row." at bounding box center [612, 234] width 9 height 9
click at [615, 230] on input "Press SPACE to select this row." at bounding box center [615, 230] width 0 height 0
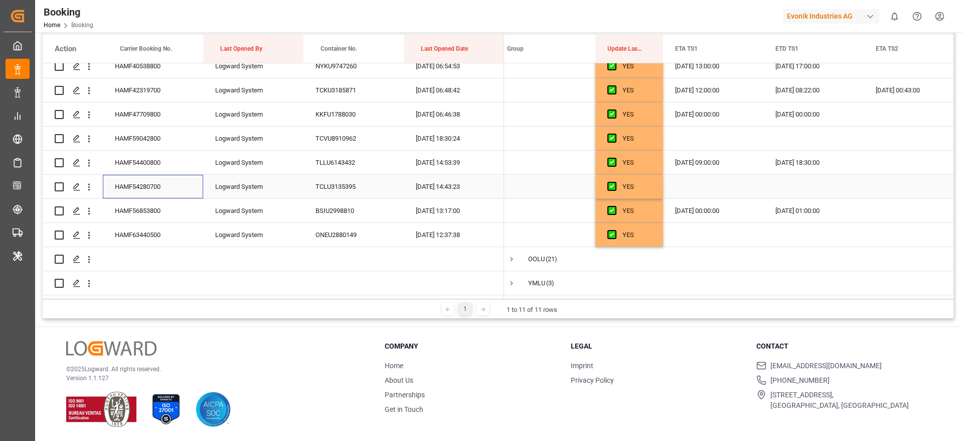
click at [149, 188] on div "HAMF54280700" at bounding box center [153, 187] width 100 height 24
click at [155, 228] on div "HAMF63440500" at bounding box center [153, 235] width 100 height 24
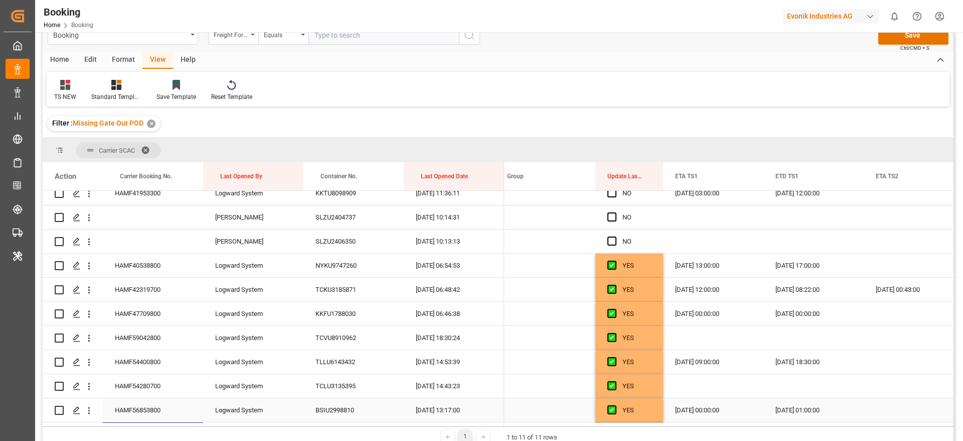
scroll to position [0, 0]
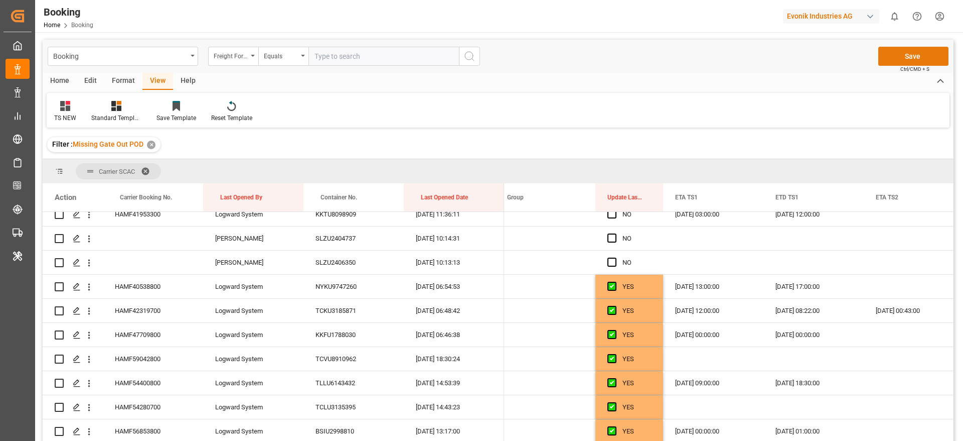
click at [933, 59] on button "Save" at bounding box center [914, 56] width 70 height 19
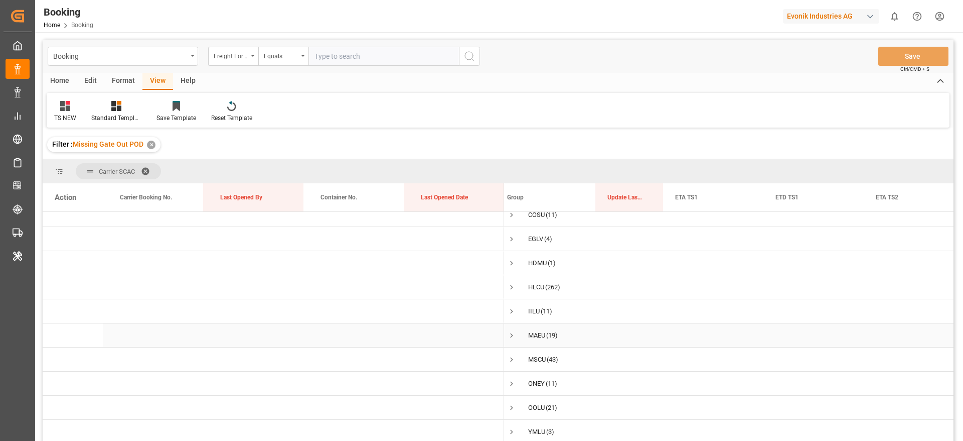
scroll to position [75, 0]
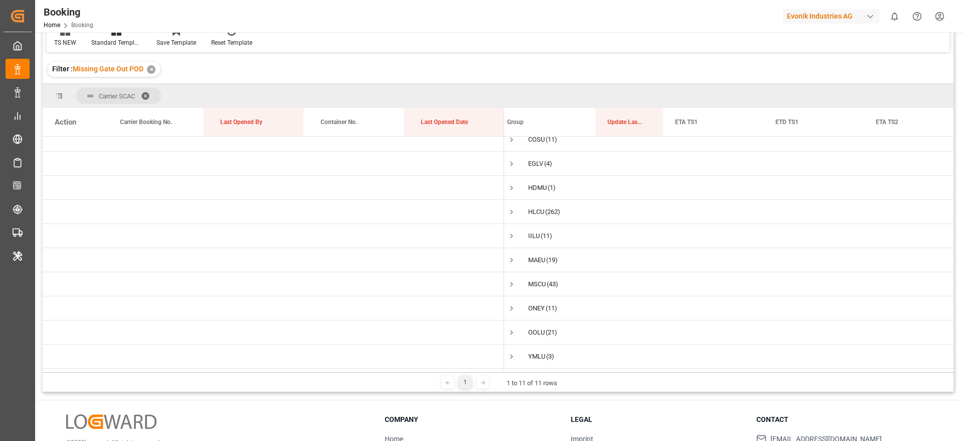
click at [152, 67] on div "✕" at bounding box center [151, 69] width 9 height 9
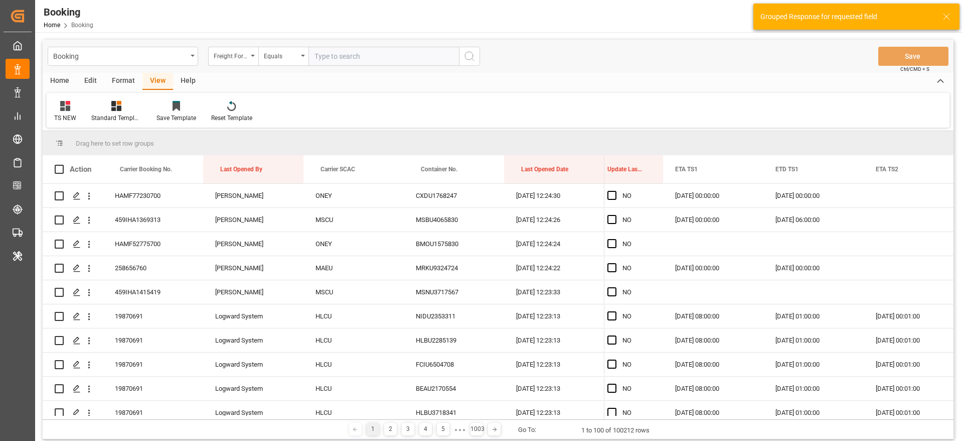
click at [116, 84] on div "Format" at bounding box center [123, 81] width 38 height 17
click at [71, 115] on div "Filter Rows" at bounding box center [69, 117] width 30 height 9
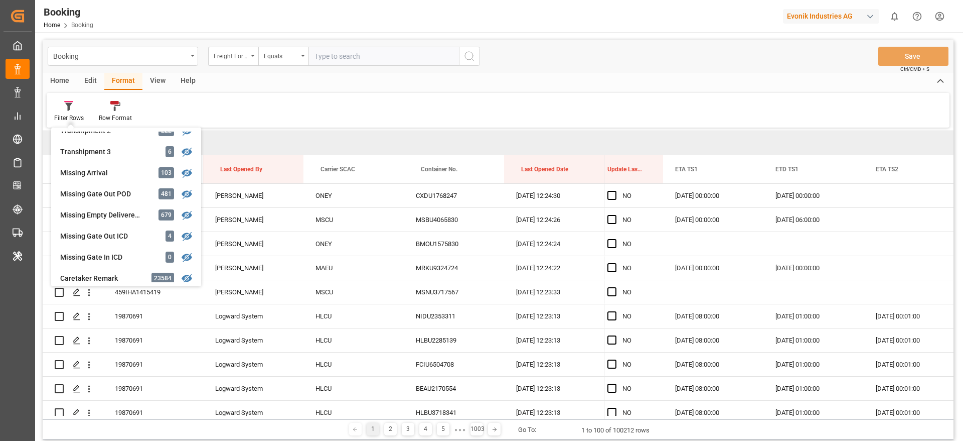
scroll to position [376, 0]
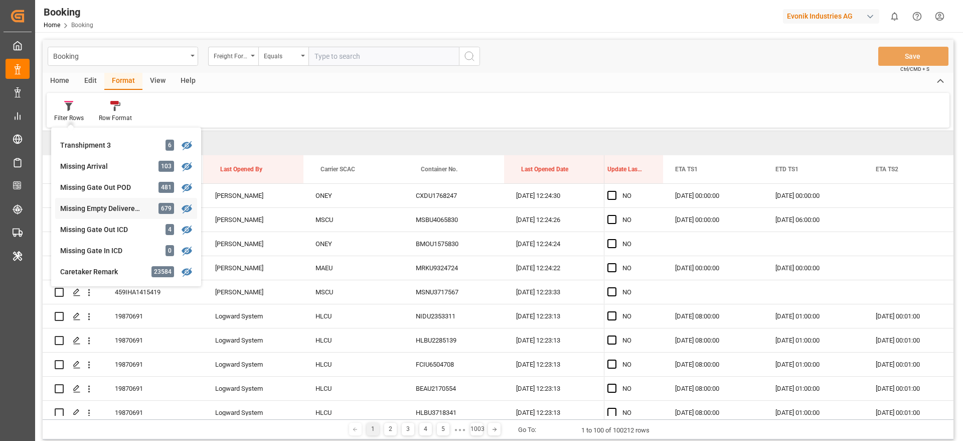
click at [117, 211] on div "Missing Empty Delivered Depot" at bounding box center [104, 208] width 88 height 11
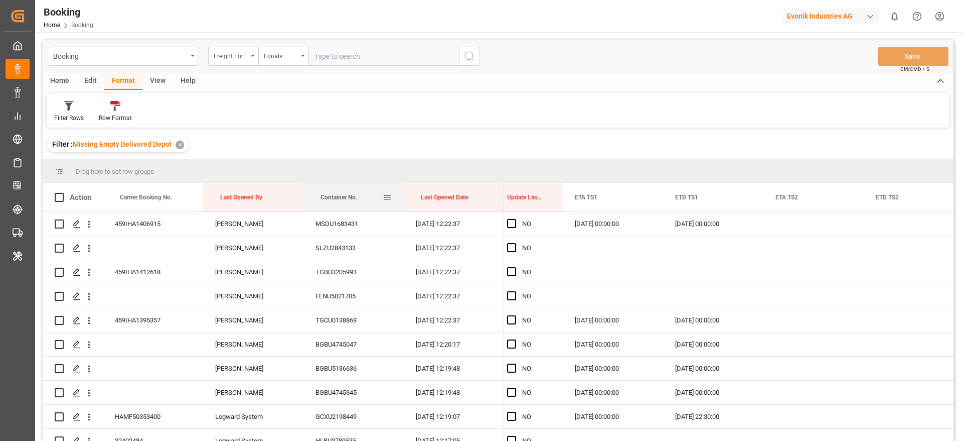
drag, startPoint x: 342, startPoint y: 191, endPoint x: 334, endPoint y: 185, distance: 10.4
click at [334, 185] on div "Container No." at bounding box center [352, 197] width 62 height 28
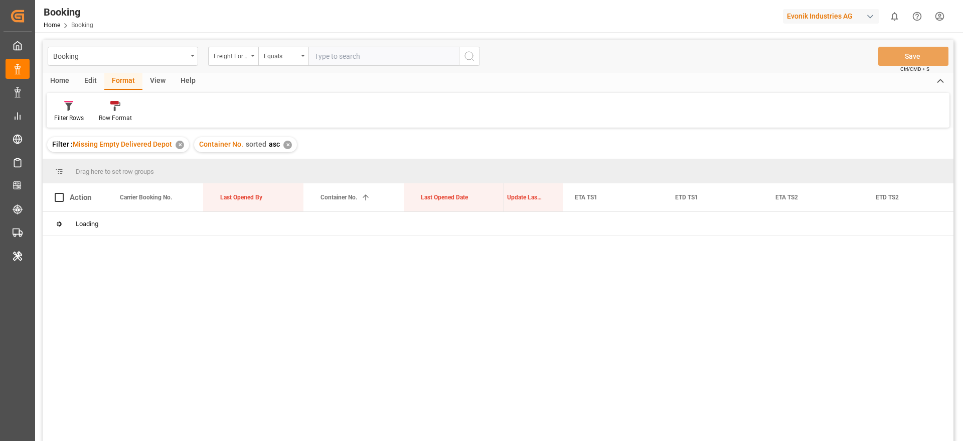
click at [284, 145] on div "✕" at bounding box center [287, 144] width 9 height 9
click at [159, 84] on div "View" at bounding box center [157, 81] width 31 height 17
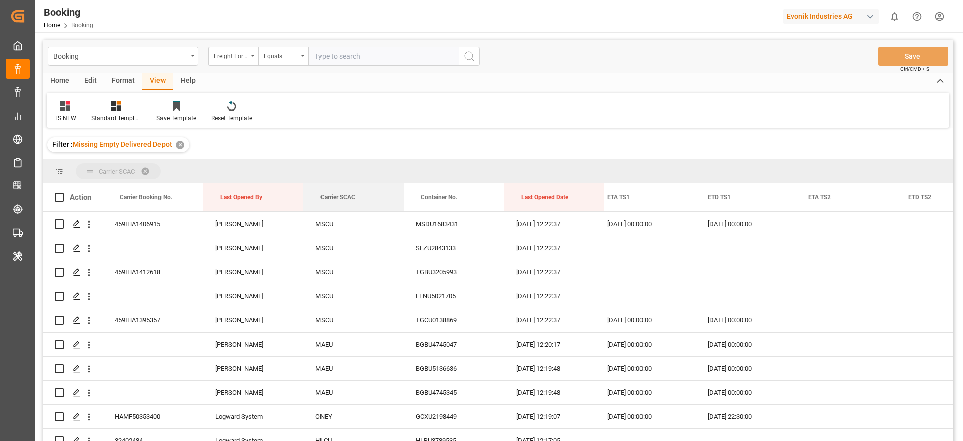
drag, startPoint x: 329, startPoint y: 192, endPoint x: 313, endPoint y: 169, distance: 28.1
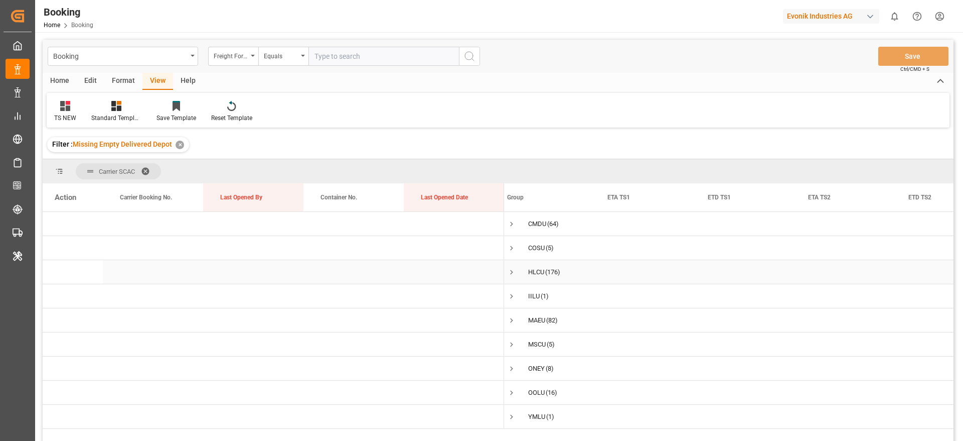
click at [513, 273] on span "Press SPACE to select this row." at bounding box center [511, 271] width 9 height 9
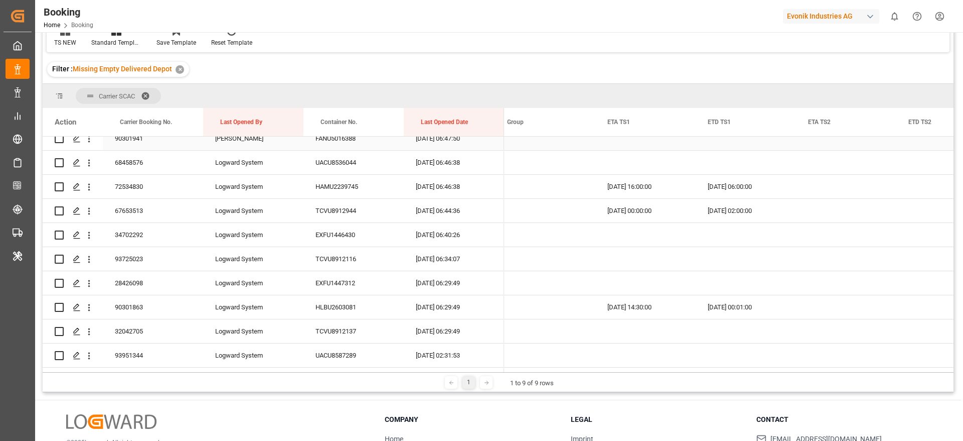
scroll to position [2408, 0]
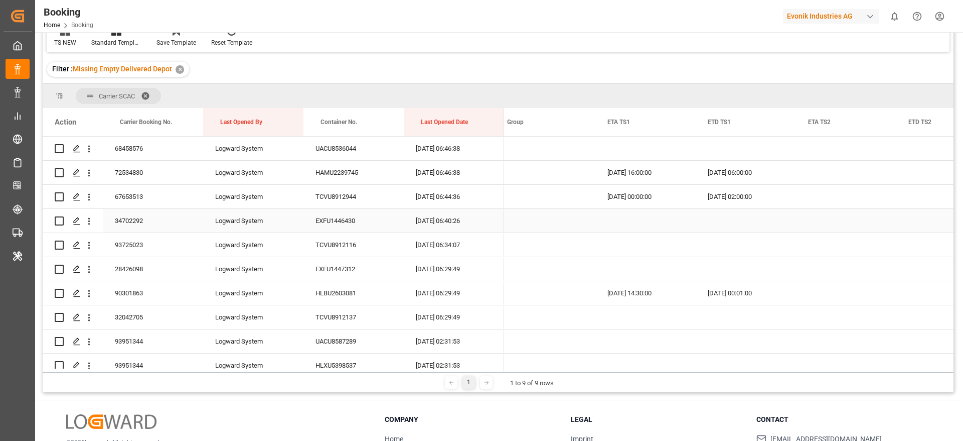
click at [87, 220] on icon "open menu" at bounding box center [89, 221] width 11 height 11
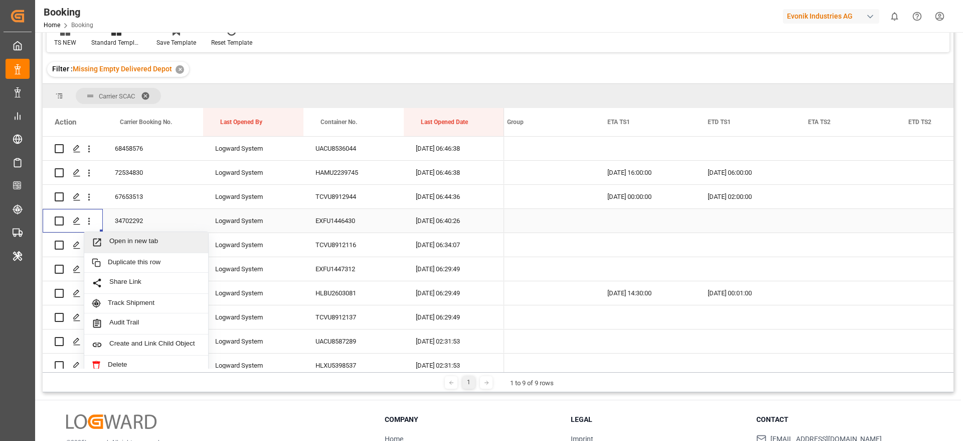
click at [153, 238] on span "Open in new tab" at bounding box center [154, 242] width 91 height 11
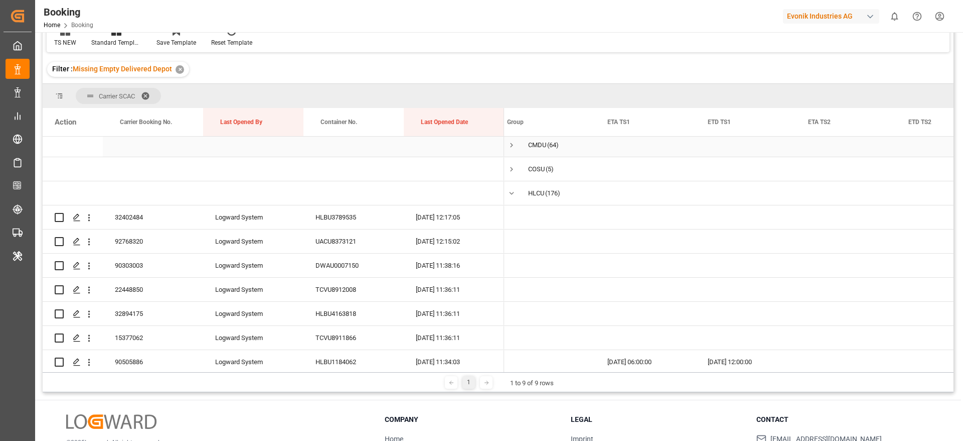
scroll to position [0, 0]
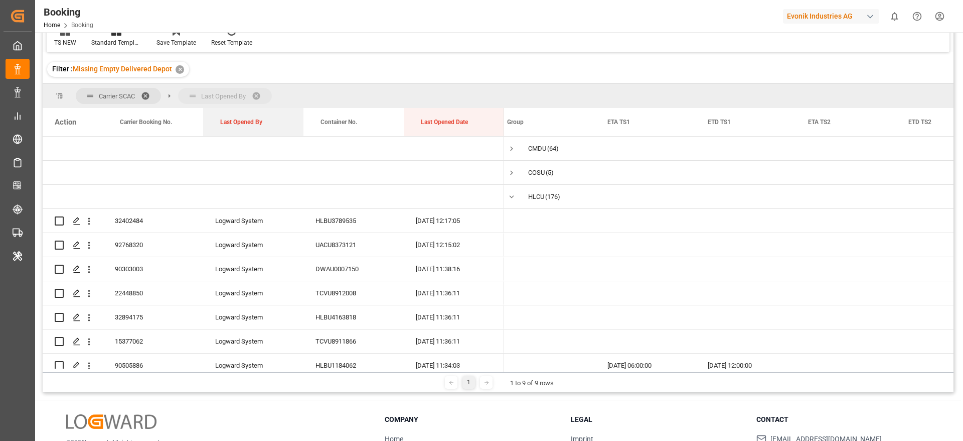
drag, startPoint x: 261, startPoint y: 118, endPoint x: 254, endPoint y: 102, distance: 17.5
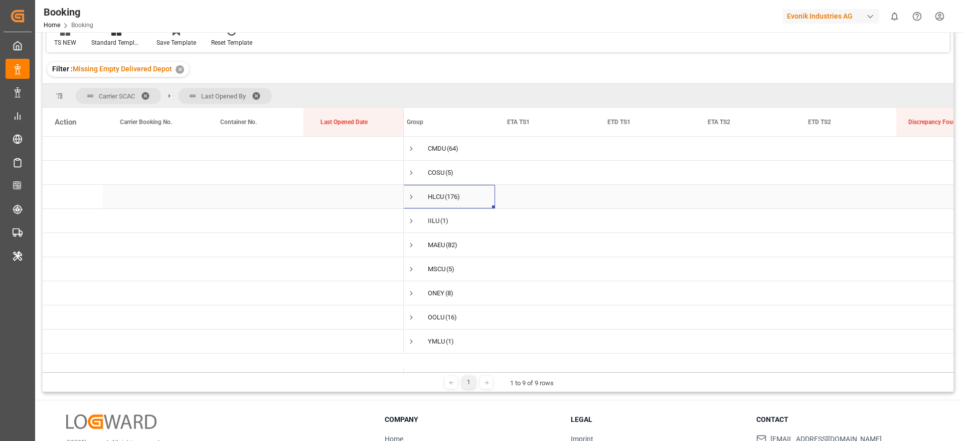
click at [413, 196] on span "Press SPACE to select this row." at bounding box center [411, 196] width 9 height 9
click at [434, 341] on span "Press SPACE to select this row." at bounding box center [432, 341] width 9 height 9
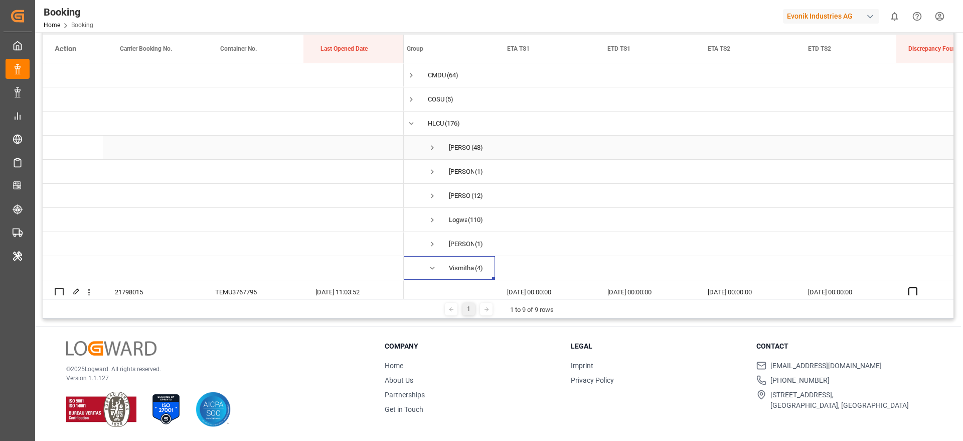
scroll to position [151, 0]
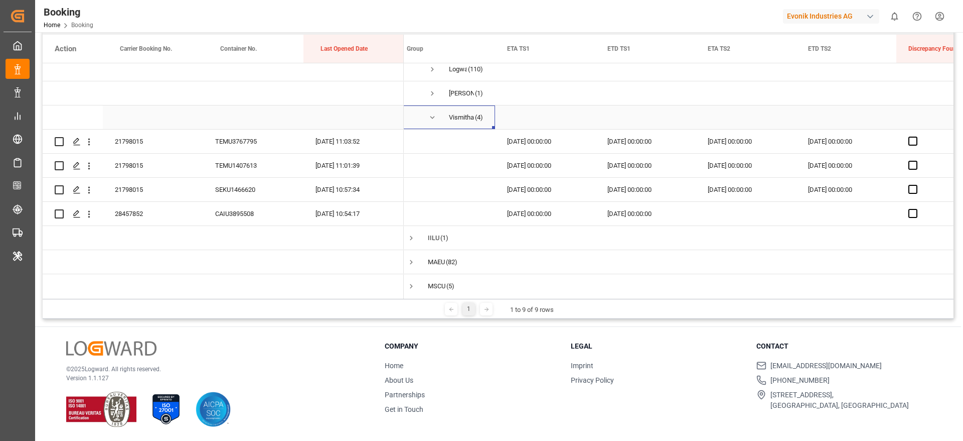
click at [420, 119] on span "[PERSON_NAME] (4)" at bounding box center [445, 117] width 76 height 23
click at [425, 120] on span "[PERSON_NAME] (4)" at bounding box center [445, 117] width 76 height 23
click at [431, 119] on span "Press SPACE to select this row." at bounding box center [432, 117] width 9 height 9
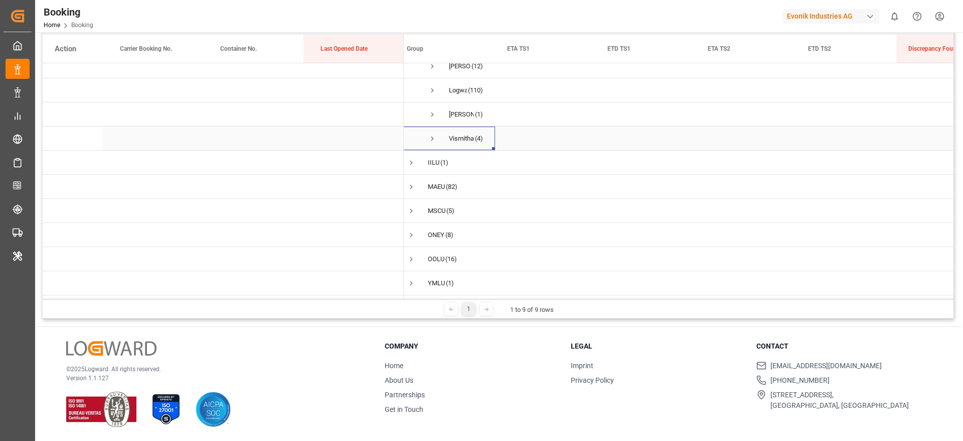
scroll to position [133, 0]
click at [432, 119] on span "Press SPACE to select this row." at bounding box center [432, 114] width 9 height 23
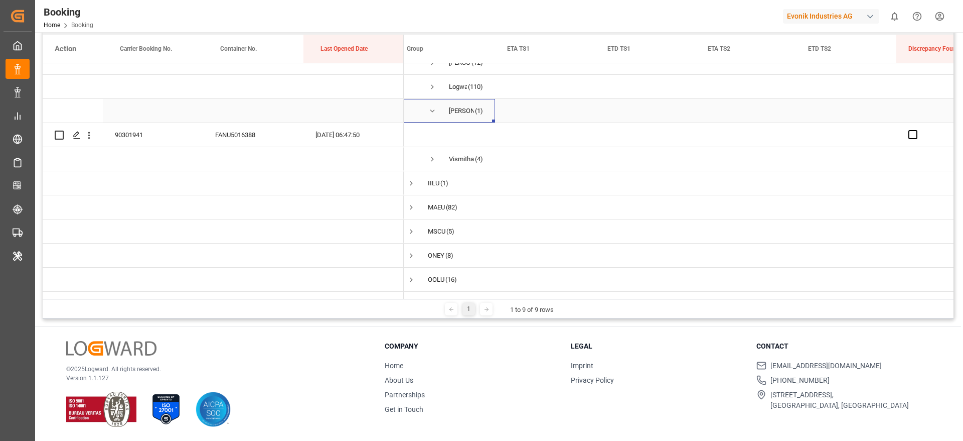
click at [433, 114] on span "Press SPACE to select this row." at bounding box center [432, 110] width 9 height 9
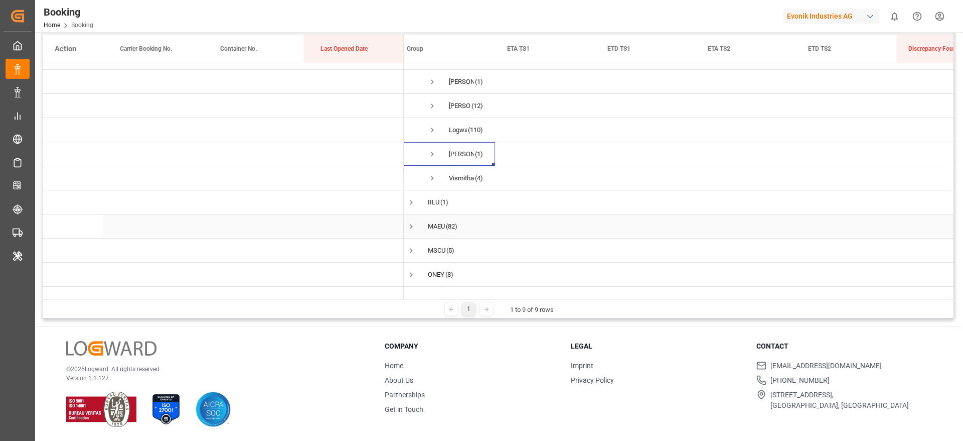
scroll to position [58, 0]
click at [435, 164] on span "Press SPACE to select this row." at bounding box center [432, 162] width 9 height 9
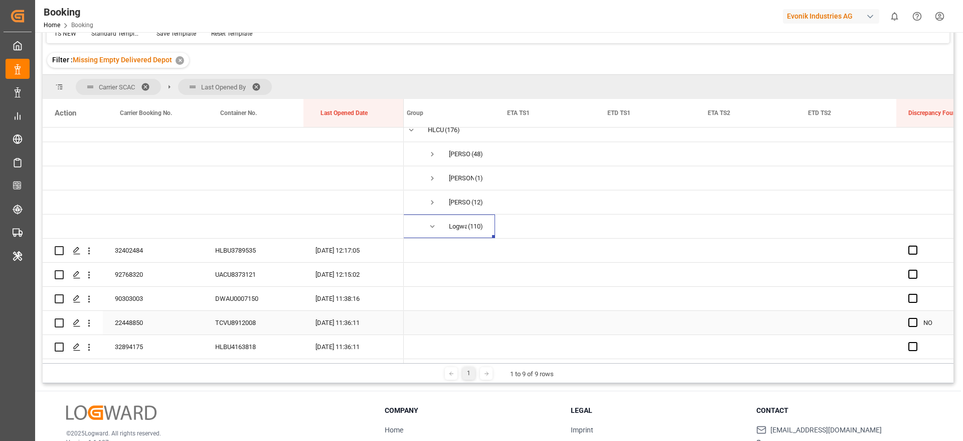
scroll to position [73, 0]
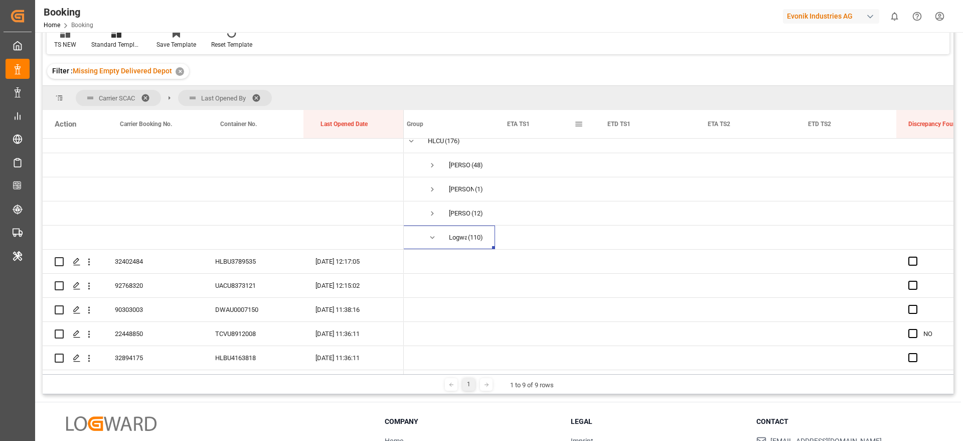
click at [581, 123] on span at bounding box center [579, 123] width 9 height 9
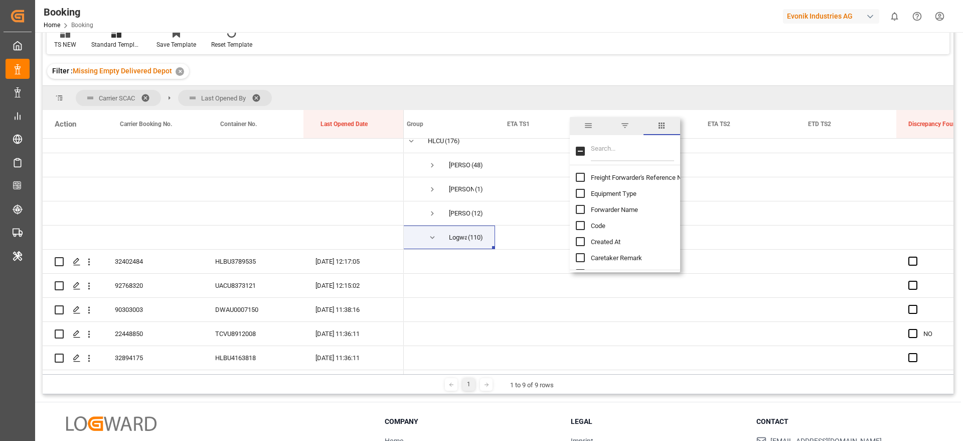
click at [635, 154] on input "Filter Columns Input" at bounding box center [632, 151] width 83 height 20
type input "et"
click at [579, 231] on input "ETA TS1 column toggle visibility (visible)" at bounding box center [580, 230] width 9 height 9
checkbox input "false"
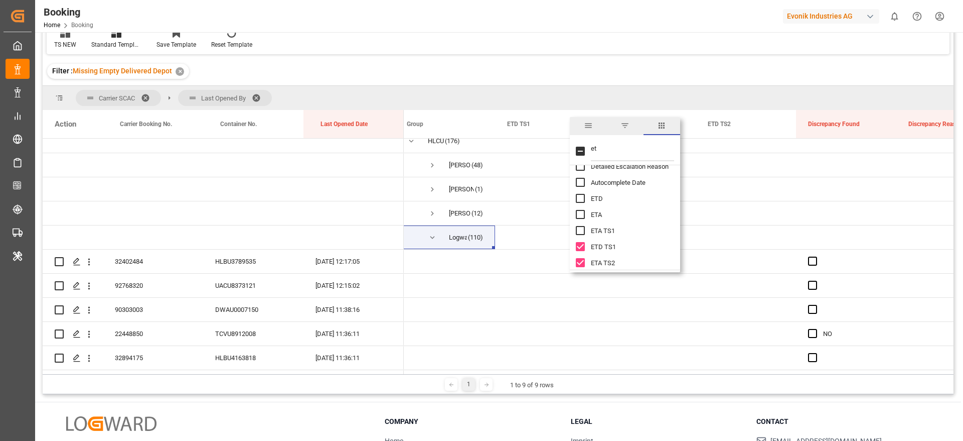
click at [578, 247] on input "ETD TS1 column toggle visibility (visible)" at bounding box center [580, 246] width 9 height 9
checkbox input "false"
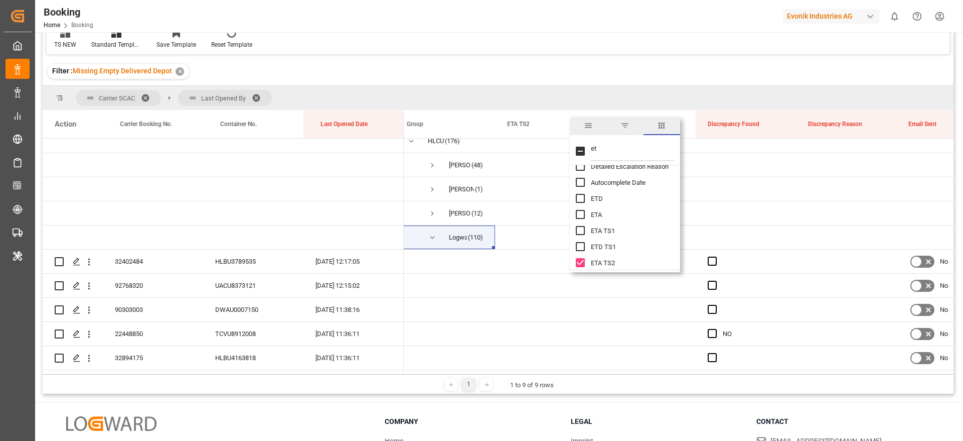
click at [578, 261] on input "ETA TS2 column toggle visibility (visible)" at bounding box center [580, 262] width 9 height 9
checkbox input "false"
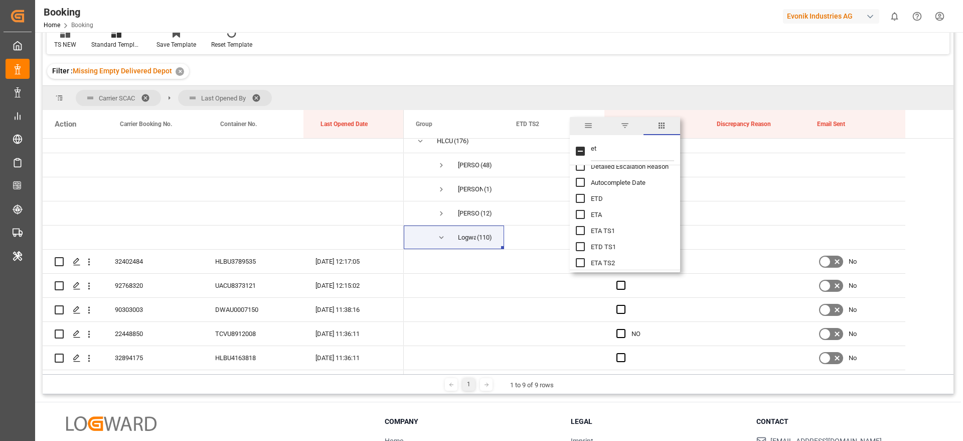
scroll to position [151, 0]
click at [578, 207] on input "ETD TS2 column toggle visibility (visible)" at bounding box center [580, 203] width 9 height 9
checkbox input "false"
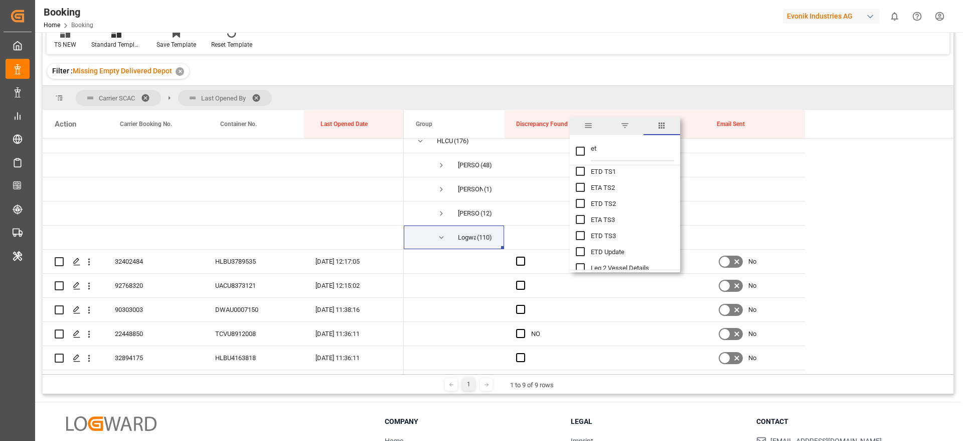
click at [609, 151] on input "et" at bounding box center [632, 151] width 83 height 20
type input "e"
checkbox input "false"
type input "up"
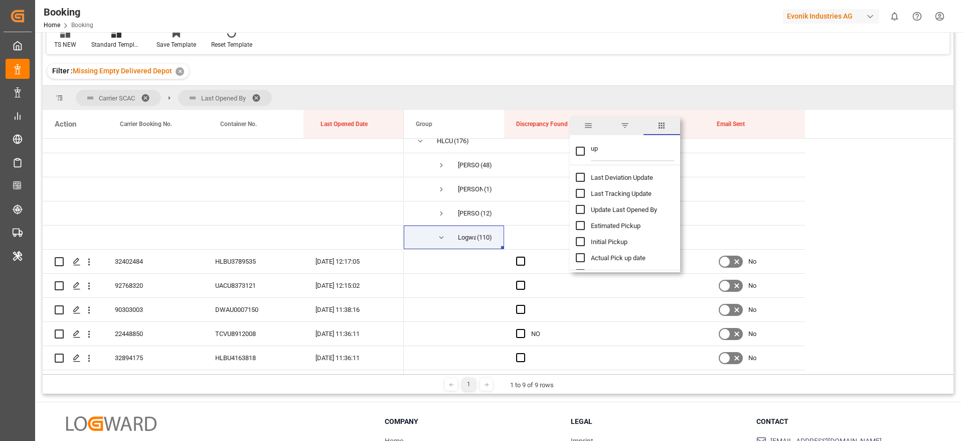
click at [633, 211] on span "Update Last Opened By" at bounding box center [624, 210] width 66 height 8
checkbox input "false"
checkbox input "true"
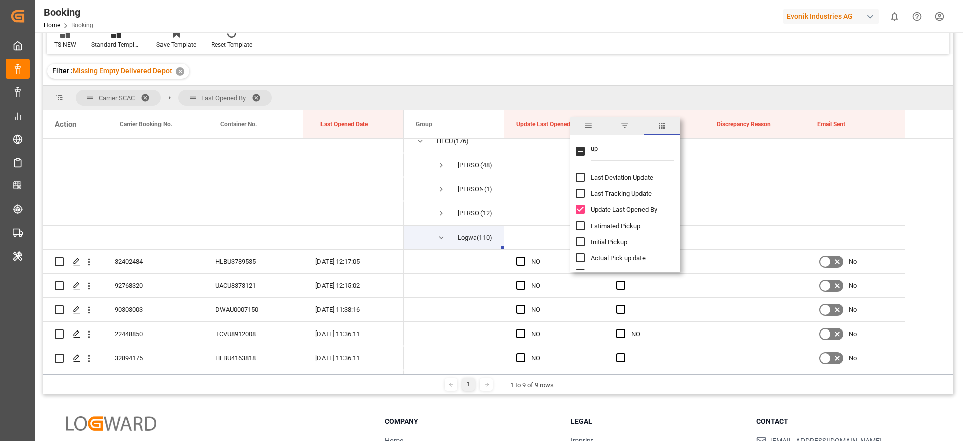
click at [607, 42] on div "TS NEW Standard Templates Save Template Reset Template" at bounding box center [498, 37] width 903 height 35
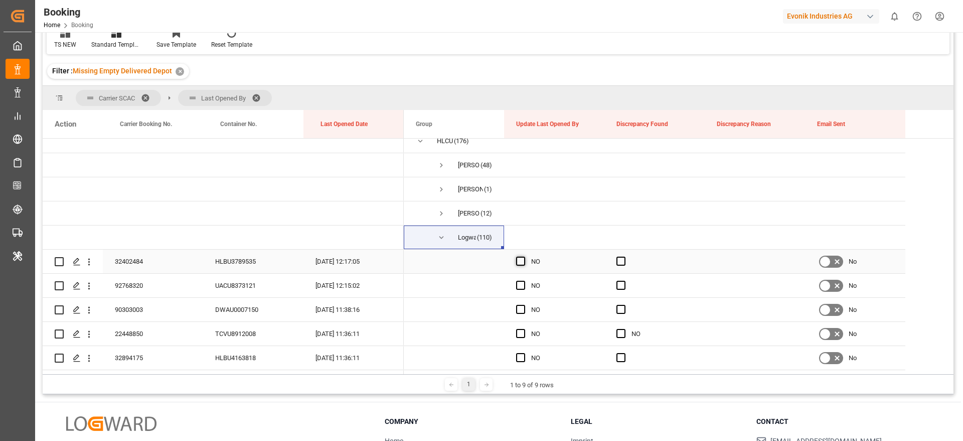
click at [521, 261] on span "Press SPACE to select this row." at bounding box center [520, 260] width 9 height 9
click at [524, 256] on input "Press SPACE to select this row." at bounding box center [524, 256] width 0 height 0
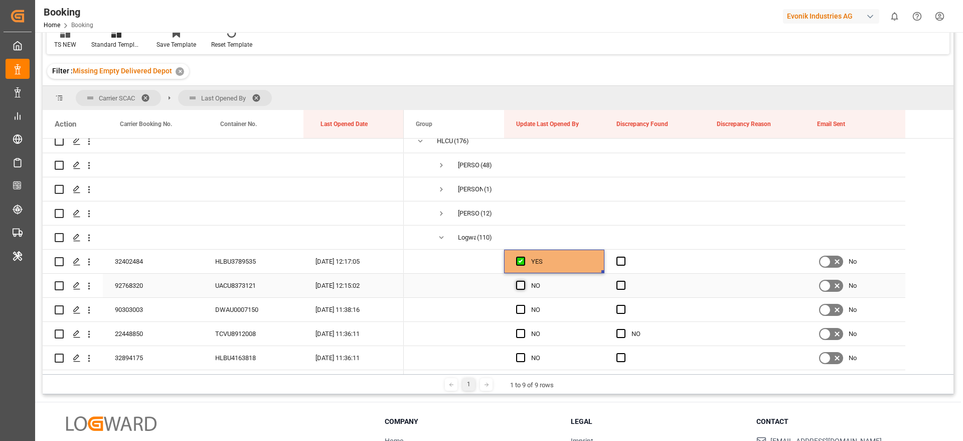
click at [524, 284] on span "Press SPACE to select this row." at bounding box center [520, 284] width 9 height 9
click at [524, 280] on input "Press SPACE to select this row." at bounding box center [524, 280] width 0 height 0
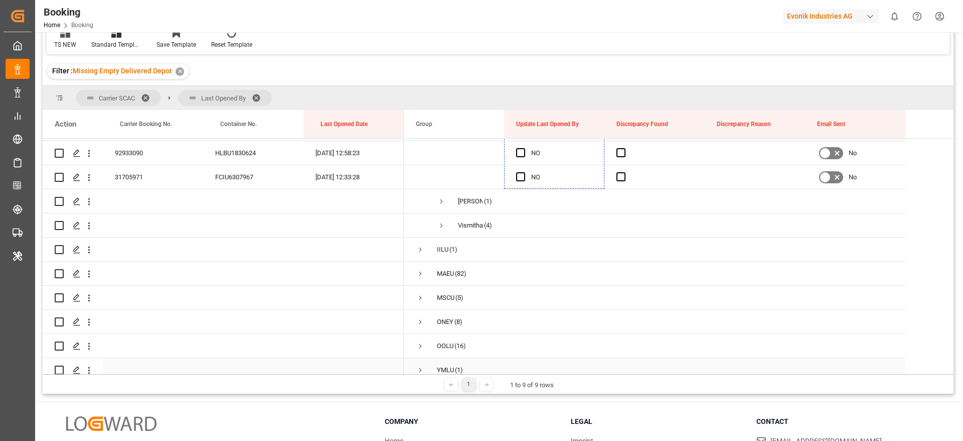
scroll to position [2779, 0]
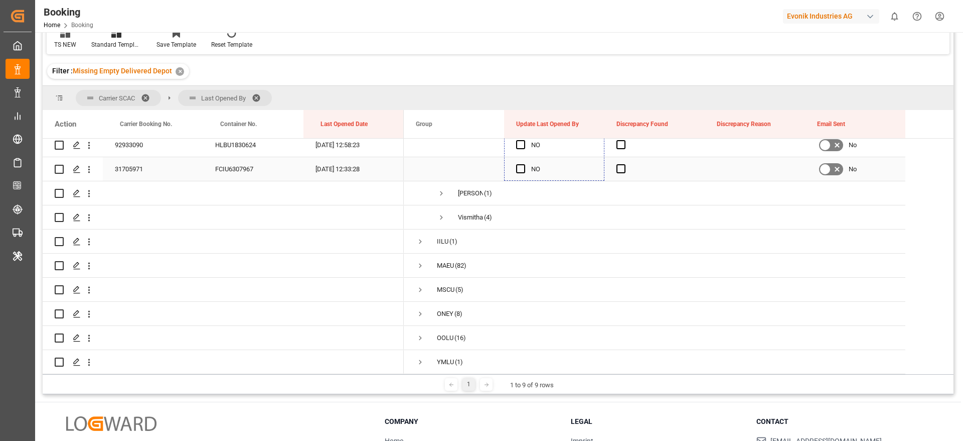
drag, startPoint x: 602, startPoint y: 294, endPoint x: 533, endPoint y: 165, distance: 146.6
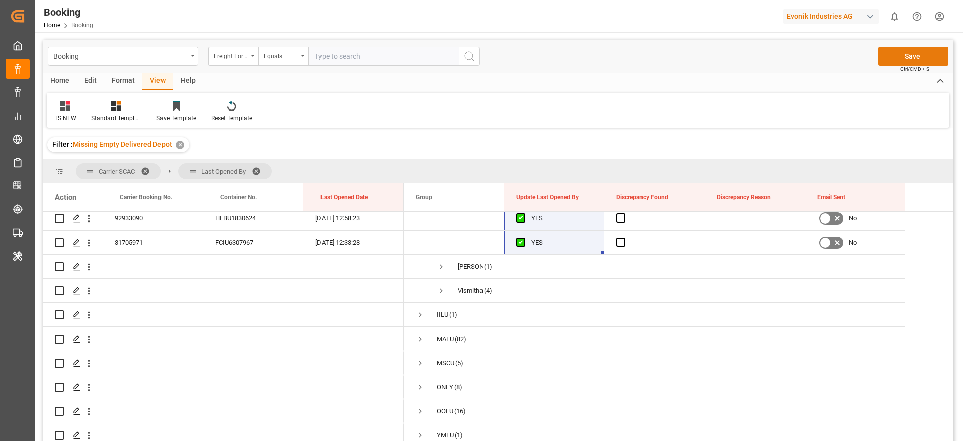
click at [896, 53] on button "Save" at bounding box center [914, 56] width 70 height 19
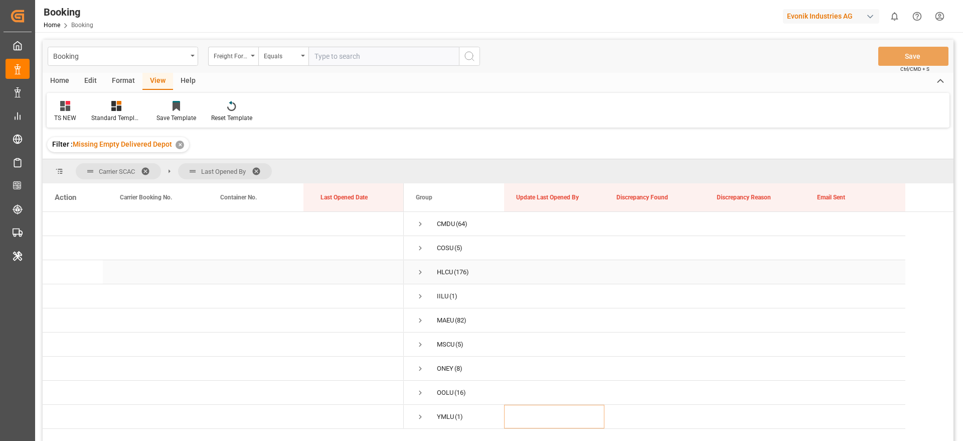
click at [422, 271] on span "Press SPACE to select this row." at bounding box center [420, 271] width 9 height 9
click at [442, 322] on span "Press SPACE to select this row." at bounding box center [441, 320] width 9 height 9
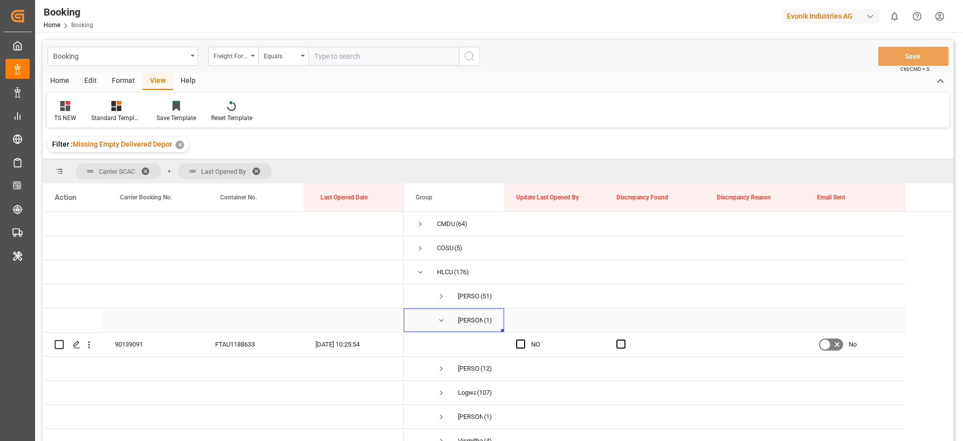
click at [442, 322] on span "Press SPACE to select this row." at bounding box center [441, 320] width 9 height 9
click at [444, 345] on span "Press SPACE to select this row." at bounding box center [441, 344] width 9 height 9
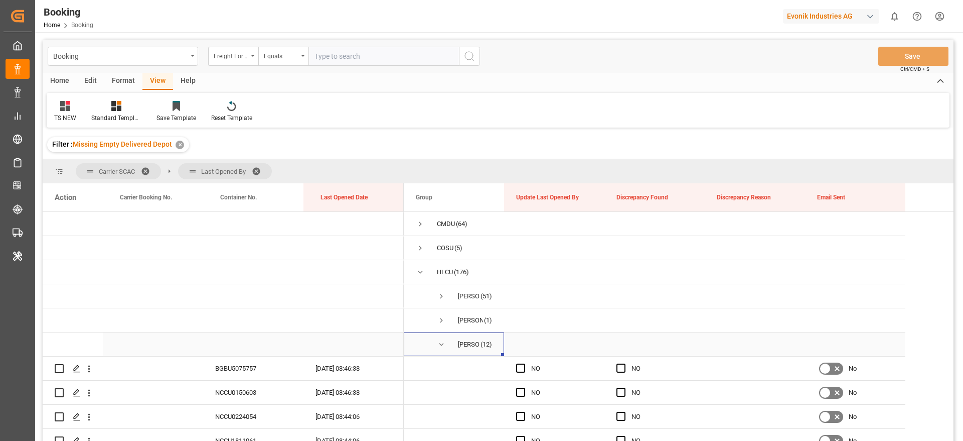
click at [444, 345] on span "Press SPACE to select this row." at bounding box center [441, 344] width 9 height 9
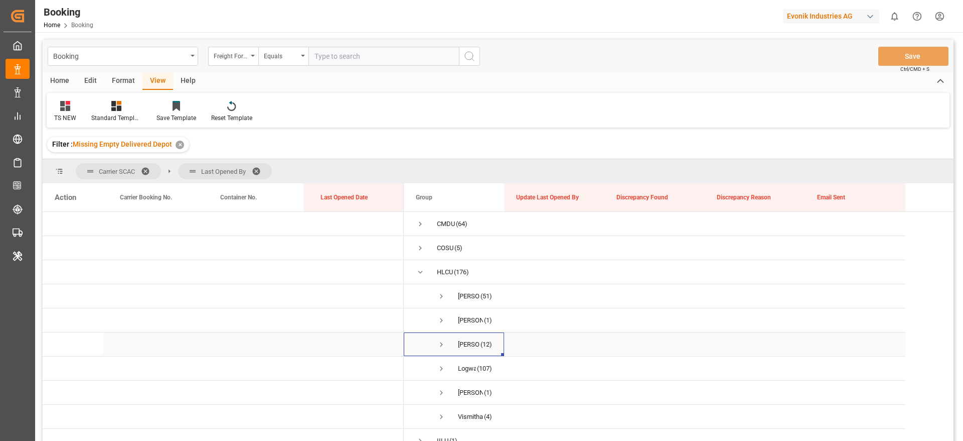
click at [444, 345] on span "Press SPACE to select this row." at bounding box center [441, 344] width 9 height 9
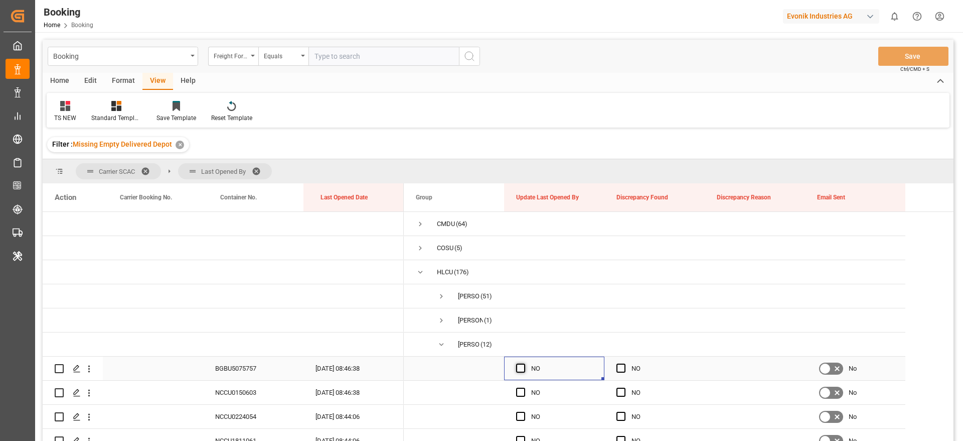
click at [519, 371] on span "Press SPACE to select this row." at bounding box center [520, 367] width 9 height 9
click at [524, 363] on input "Press SPACE to select this row." at bounding box center [524, 363] width 0 height 0
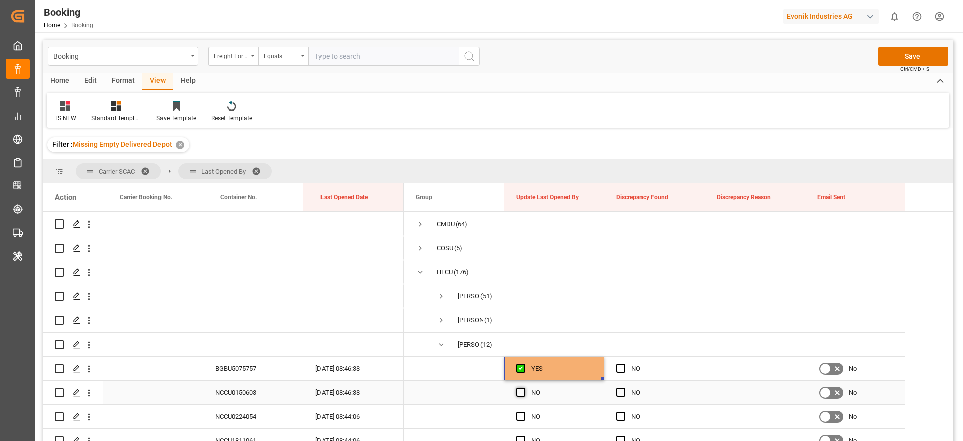
click at [520, 392] on span "Press SPACE to select this row." at bounding box center [520, 391] width 9 height 9
click at [524, 387] on input "Press SPACE to select this row." at bounding box center [524, 387] width 0 height 0
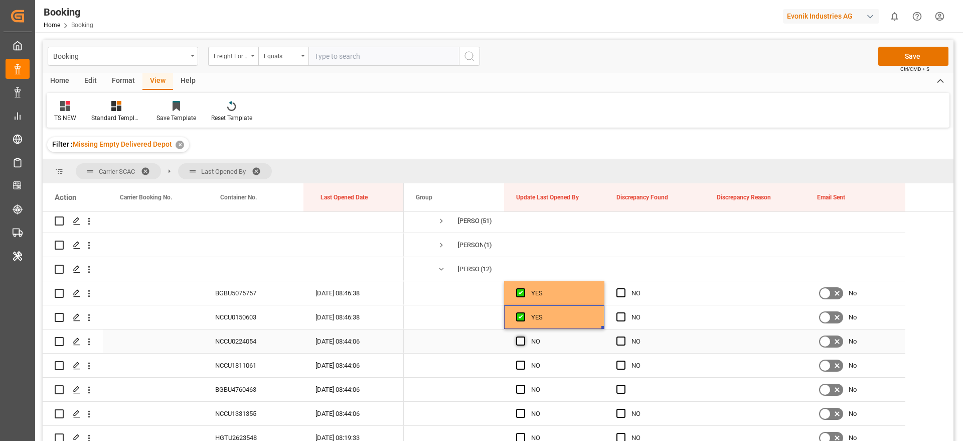
click at [519, 340] on span "Press SPACE to select this row." at bounding box center [520, 340] width 9 height 9
click at [524, 336] on input "Press SPACE to select this row." at bounding box center [524, 336] width 0 height 0
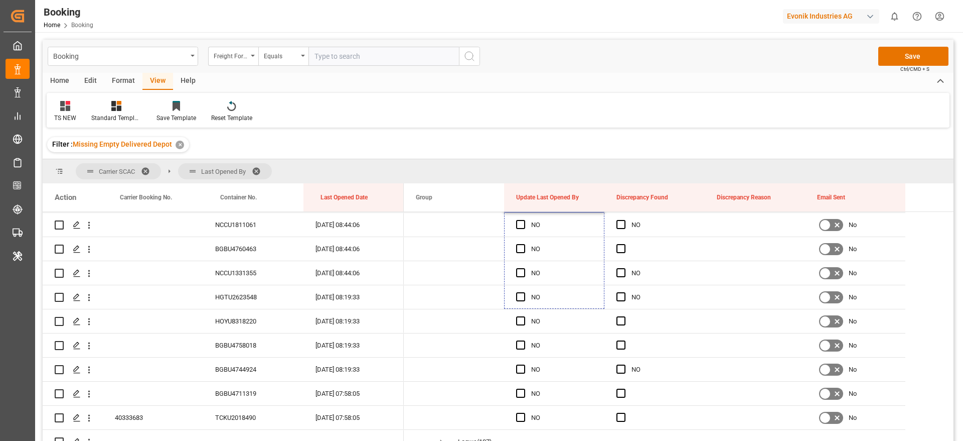
scroll to position [276, 0]
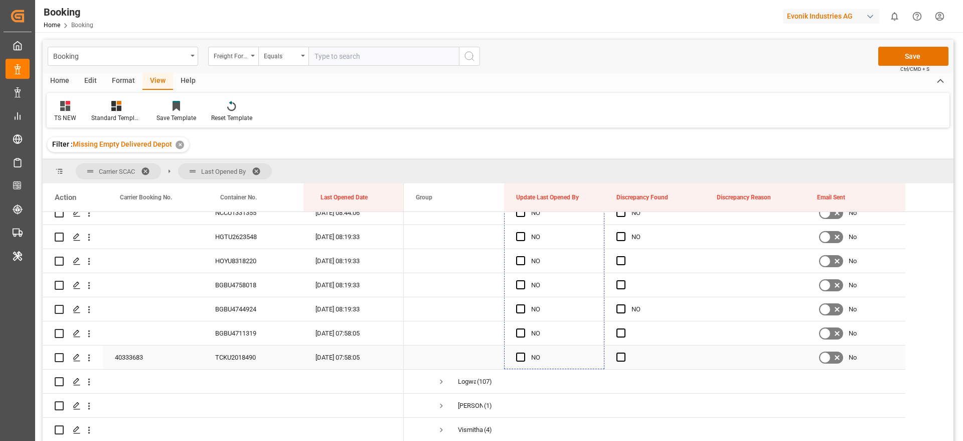
drag, startPoint x: 603, startPoint y: 348, endPoint x: 557, endPoint y: 348, distance: 45.7
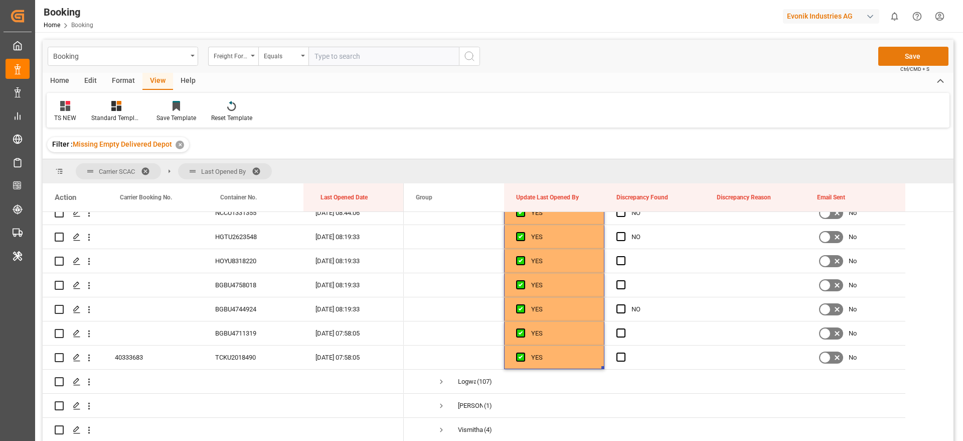
click at [913, 57] on button "Save" at bounding box center [914, 56] width 70 height 19
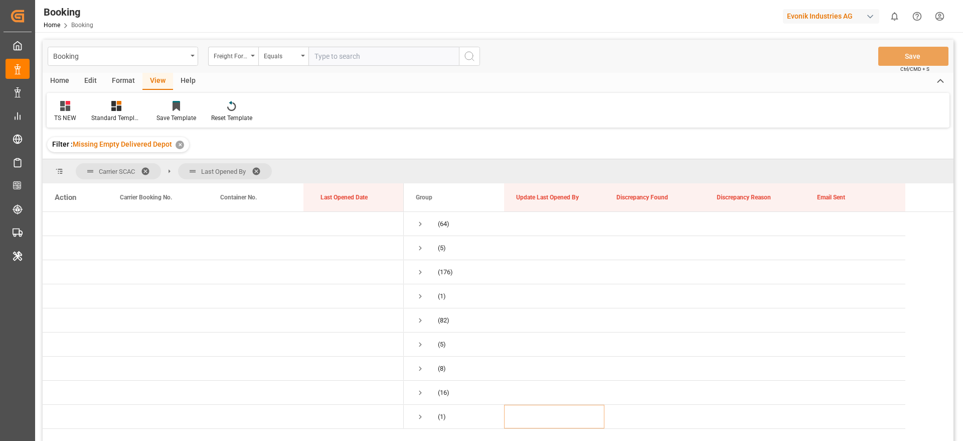
scroll to position [0, 0]
click at [425, 272] on span "HLCU (176)" at bounding box center [454, 271] width 76 height 23
click at [419, 272] on span "Press SPACE to select this row." at bounding box center [420, 271] width 9 height 9
click at [441, 242] on span "Press SPACE to select this row." at bounding box center [441, 244] width 9 height 9
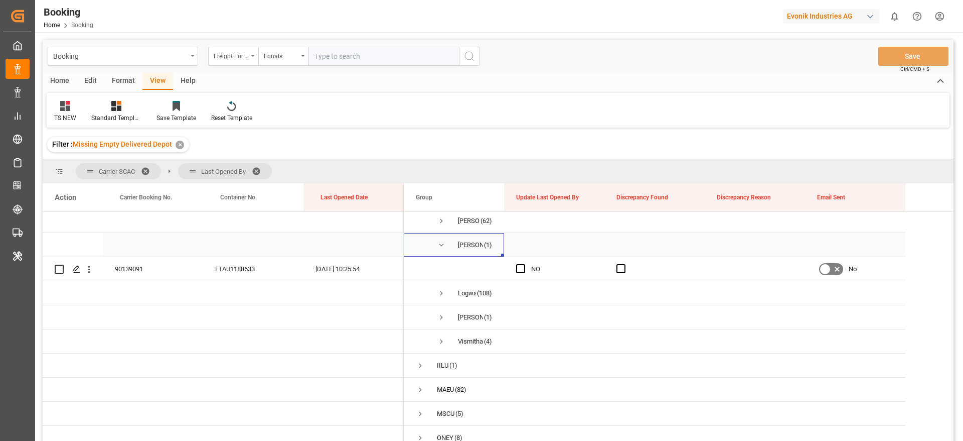
click at [441, 242] on span "Press SPACE to select this row." at bounding box center [441, 244] width 9 height 9
click at [443, 264] on span "Press SPACE to select this row." at bounding box center [441, 268] width 9 height 9
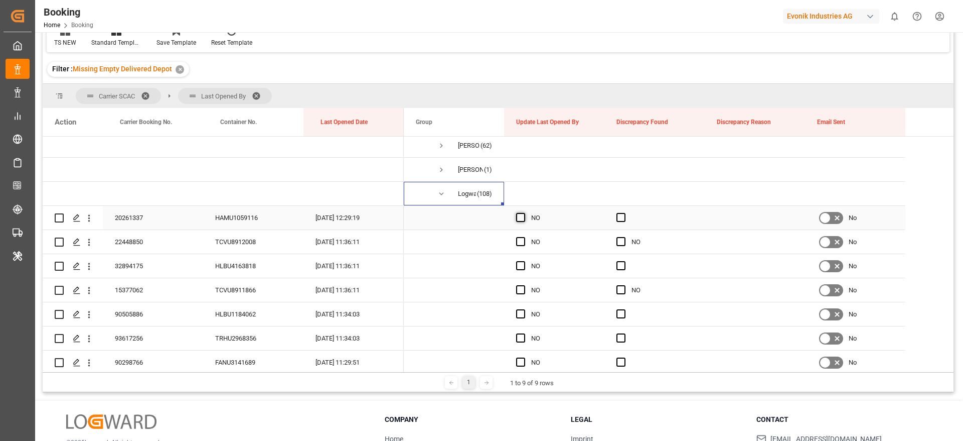
click at [521, 219] on span "Press SPACE to select this row." at bounding box center [520, 217] width 9 height 9
click at [524, 213] on input "Press SPACE to select this row." at bounding box center [524, 213] width 0 height 0
click at [521, 241] on span "Press SPACE to select this row." at bounding box center [520, 241] width 9 height 9
click at [524, 237] on input "Press SPACE to select this row." at bounding box center [524, 237] width 0 height 0
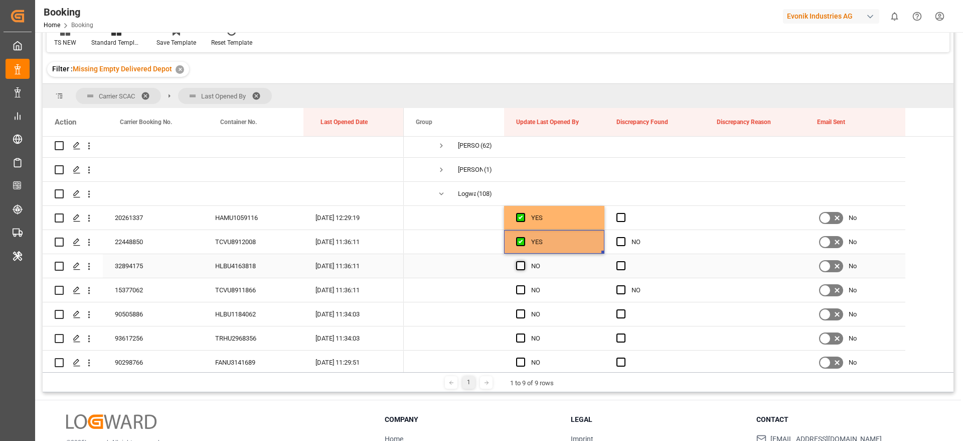
click at [521, 265] on span "Press SPACE to select this row." at bounding box center [520, 265] width 9 height 9
click at [524, 261] on input "Press SPACE to select this row." at bounding box center [524, 261] width 0 height 0
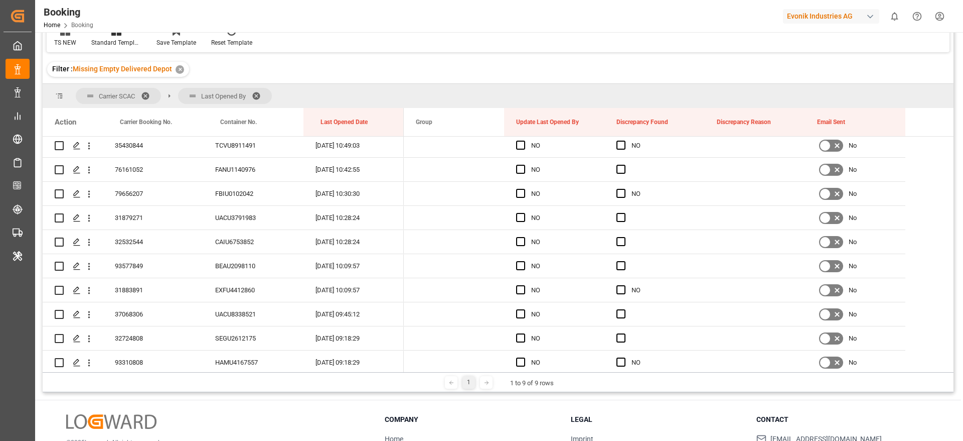
scroll to position [477, 0]
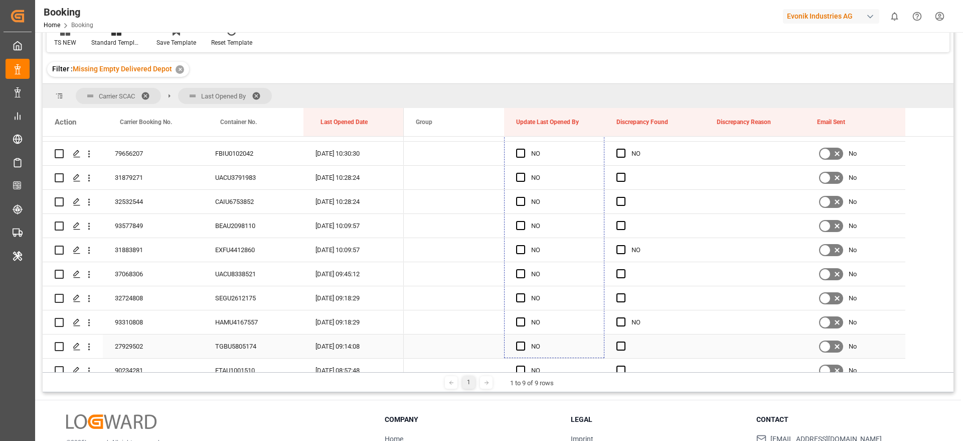
drag, startPoint x: 603, startPoint y: 276, endPoint x: 545, endPoint y: 340, distance: 85.6
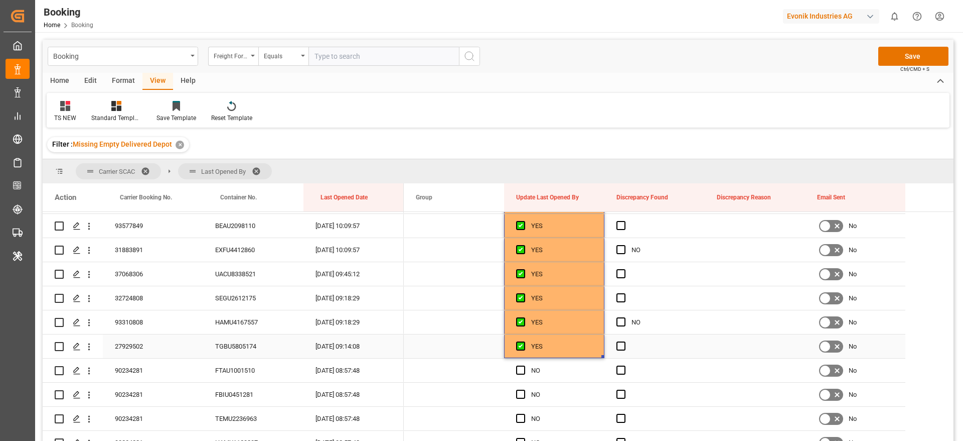
scroll to position [627, 0]
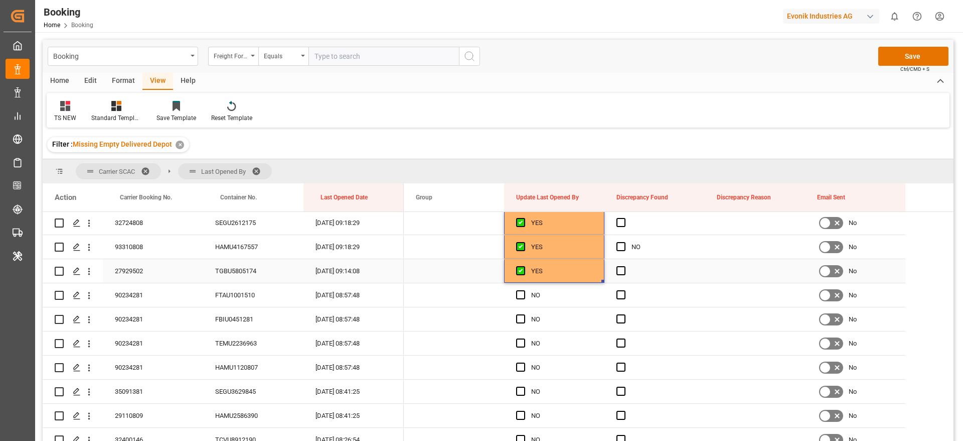
click at [547, 267] on div "YES" at bounding box center [561, 270] width 61 height 23
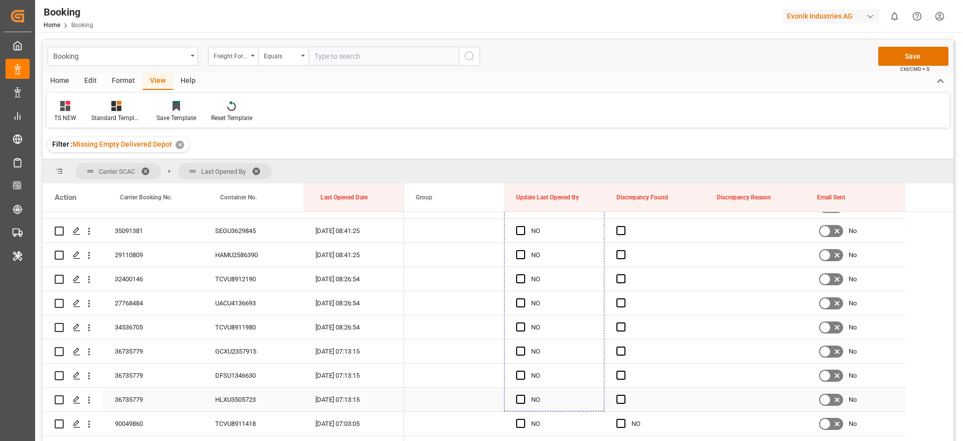
scroll to position [808, 0]
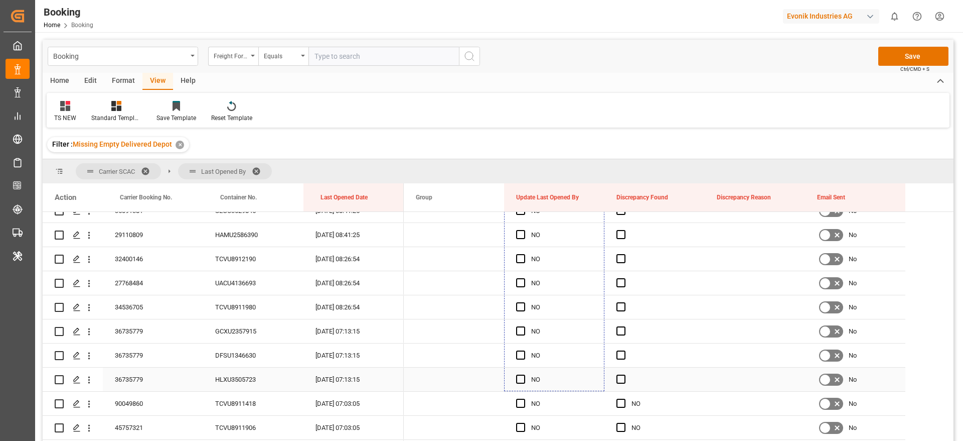
drag, startPoint x: 602, startPoint y: 276, endPoint x: 553, endPoint y: 366, distance: 102.0
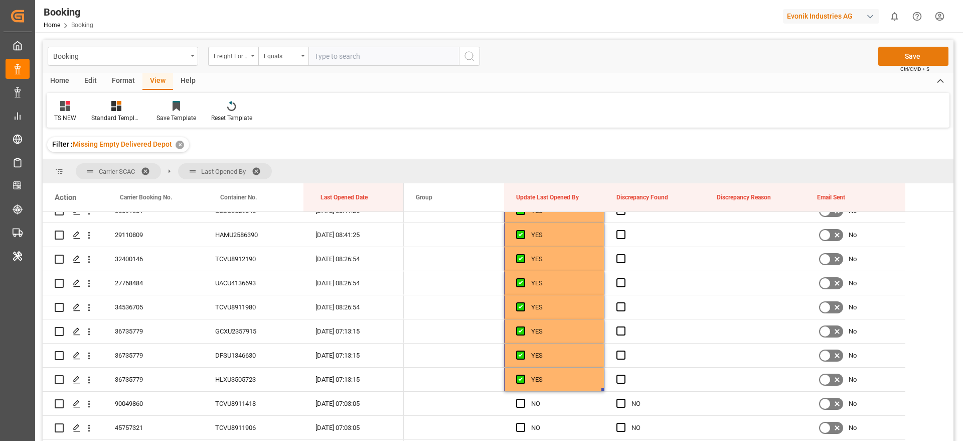
click at [917, 55] on button "Save" at bounding box center [914, 56] width 70 height 19
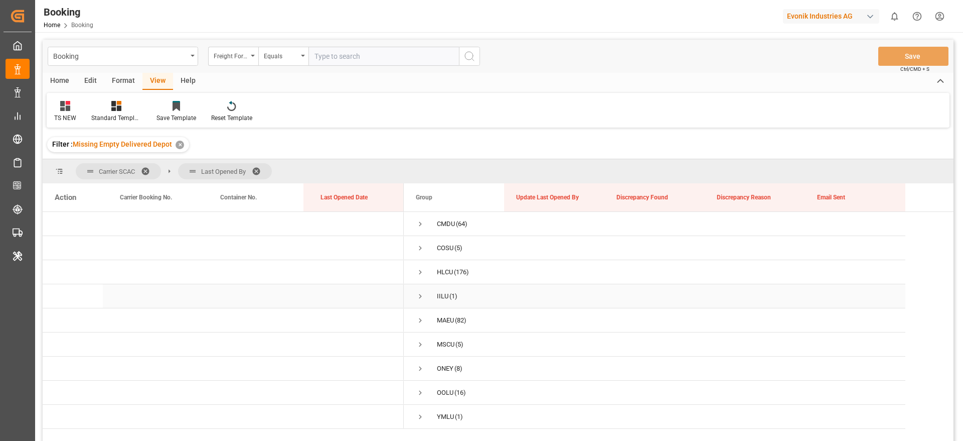
scroll to position [75, 0]
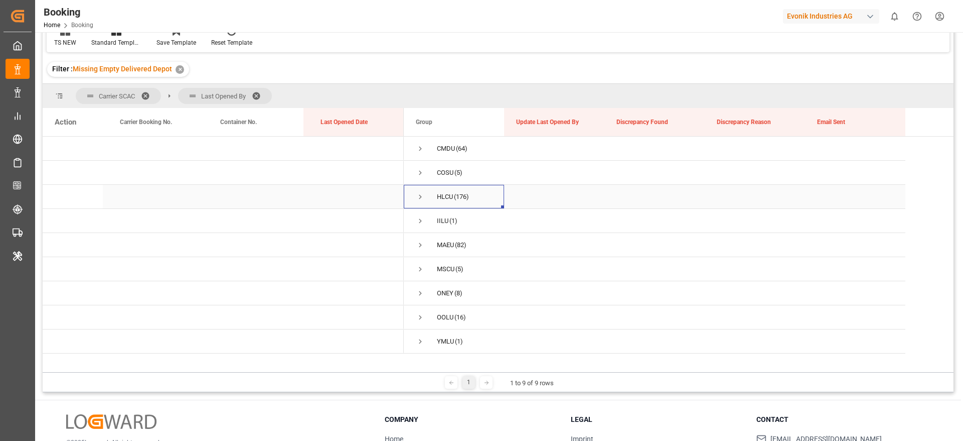
click at [418, 195] on span "Press SPACE to select this row." at bounding box center [420, 196] width 9 height 9
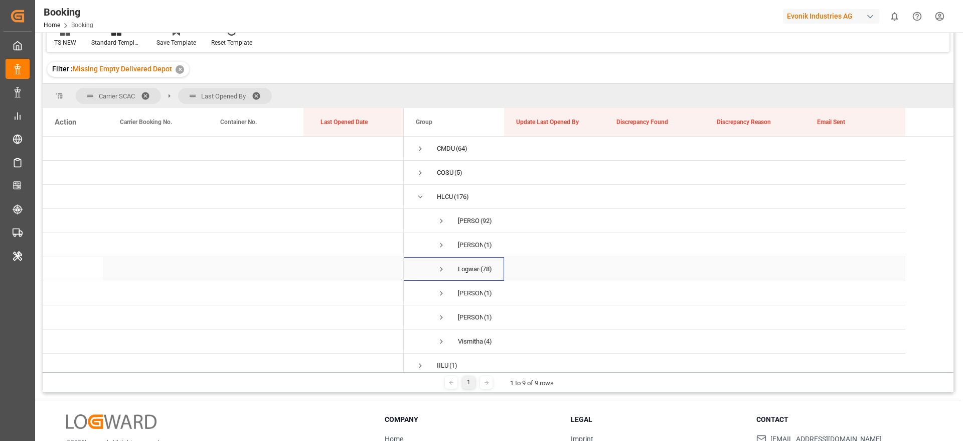
click span "Press SPACE to select this row."
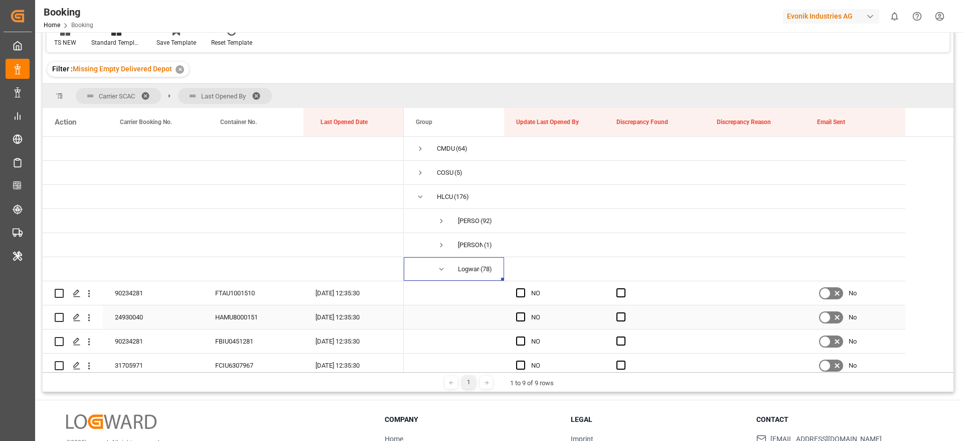
scroll to position [75, 0]
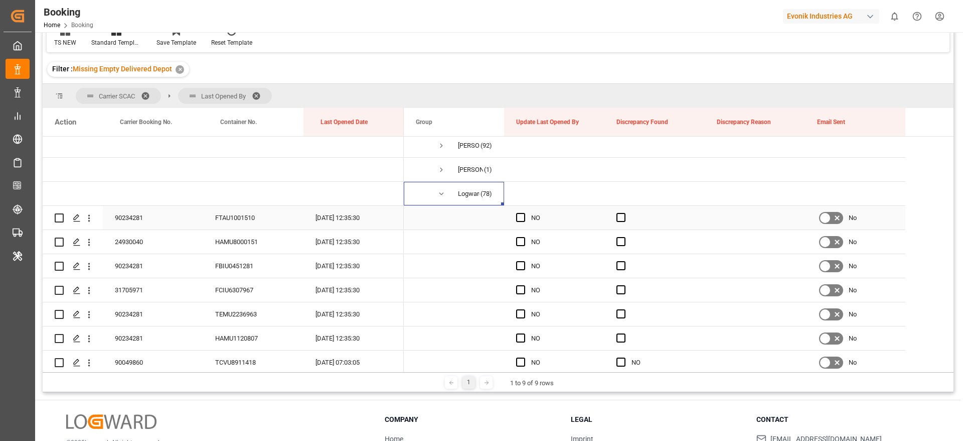
click div "NO"
click span "Press SPACE to select this row."
click input "Press SPACE to select this row."
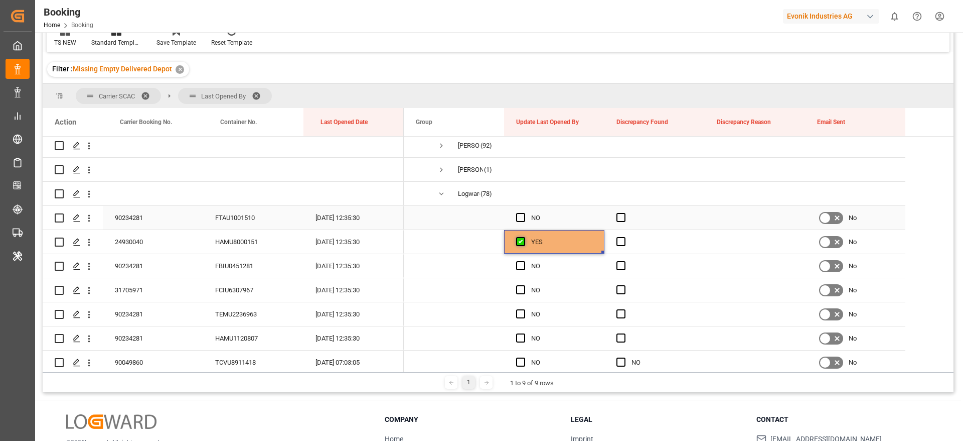
click span "Press SPACE to select this row."
click input "Press SPACE to select this row."
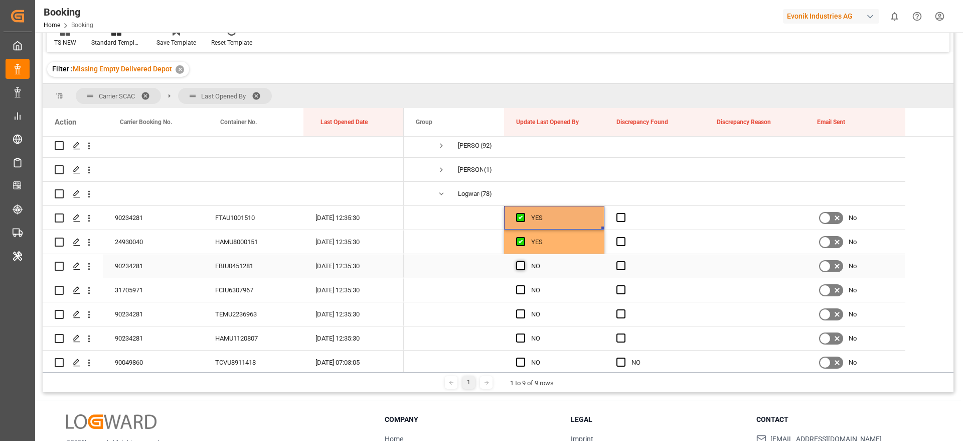
click span "Press SPACE to select this row."
click input "Press SPACE to select this row."
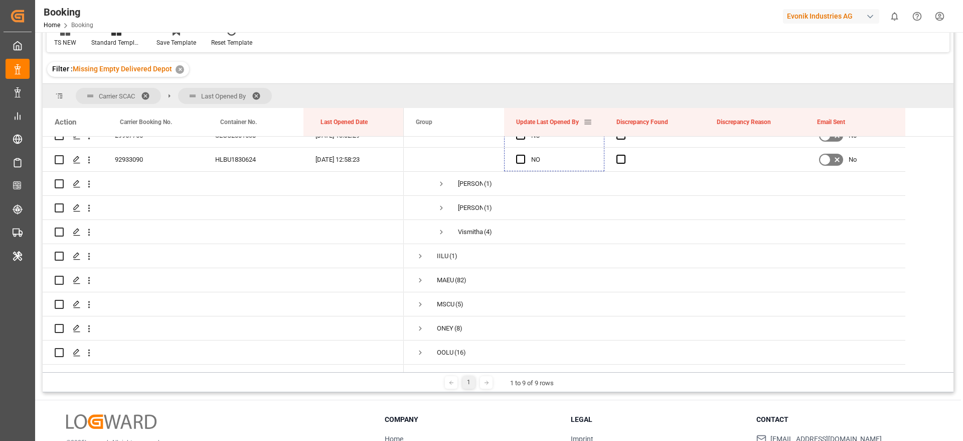
scroll to position [1948, 0]
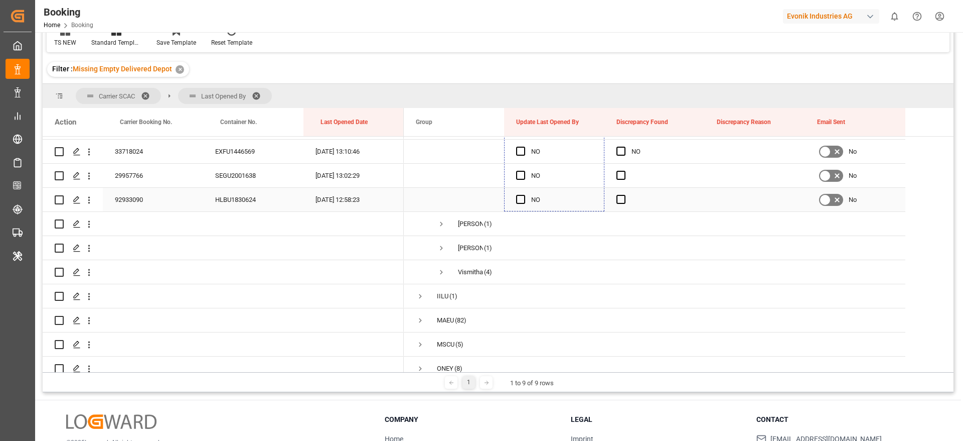
drag, startPoint x: 603, startPoint y: 272, endPoint x: 548, endPoint y: 197, distance: 93.3
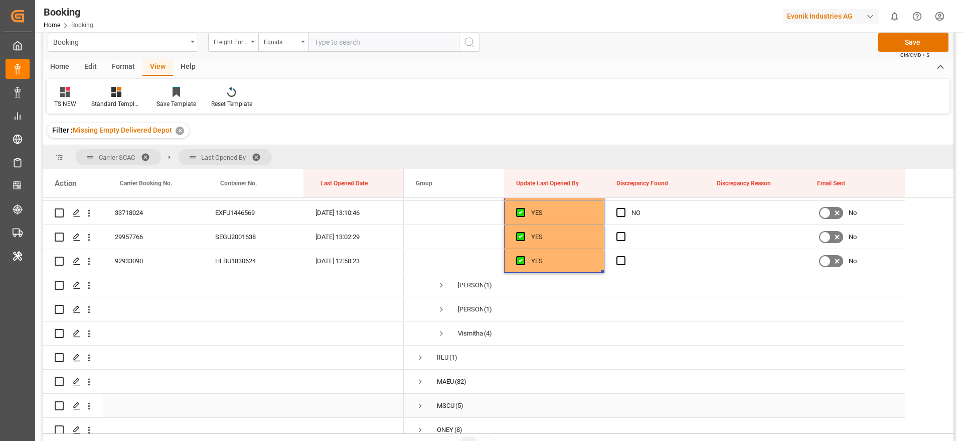
scroll to position [0, 0]
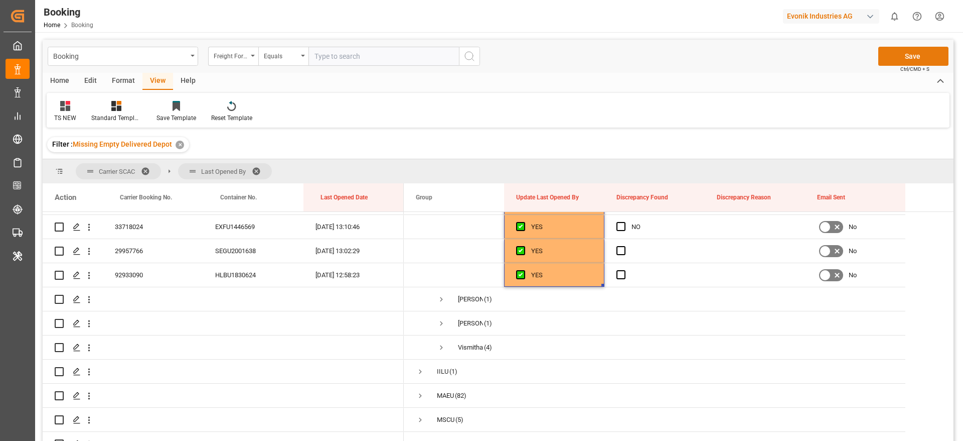
click button "Save"
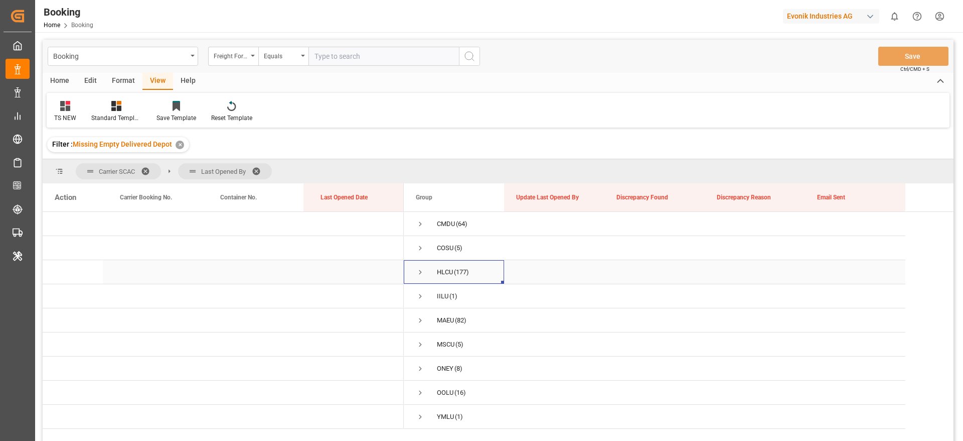
click div "HLCU (177)"
click span "Press SPACE to select this row."
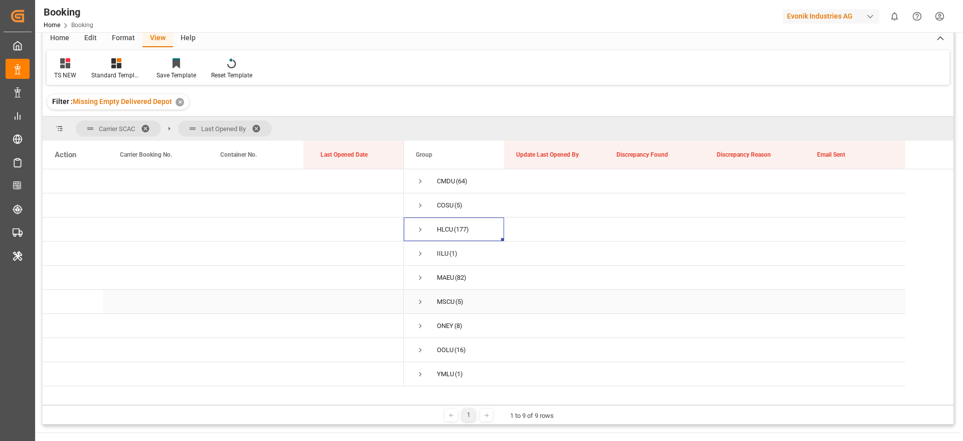
scroll to position [75, 0]
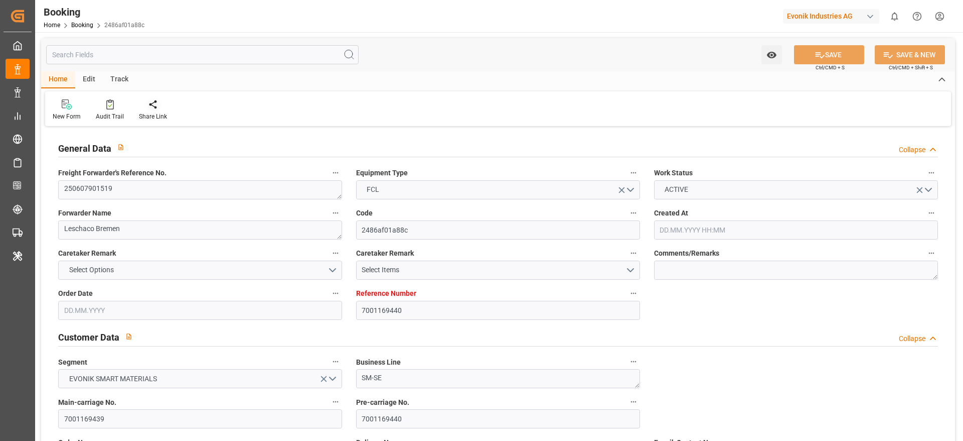
type input "7001169440"
type input "9349538"
type input "Hapag Lloyd"
type input "Hapag Lloyd Aktiengesellschaft"
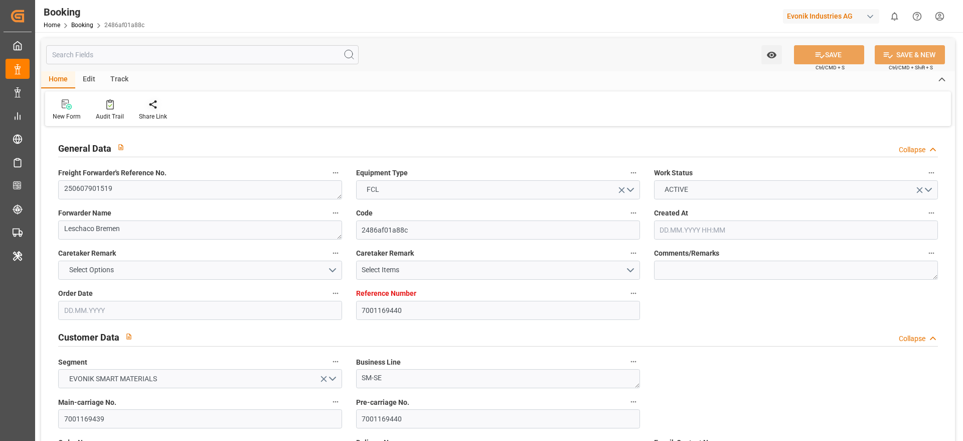
type input "BEANR"
type input "USCHS"
type input "19"
type input "0"
type input "-19"
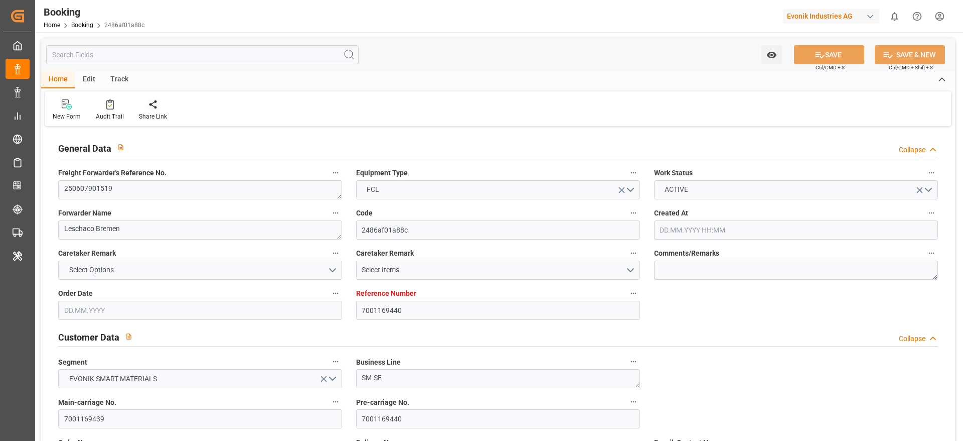
type input "BEANR"
type input "USCHS"
type input "9349538"
type input "15.05.2025 09:01"
type input "15.05.2025"
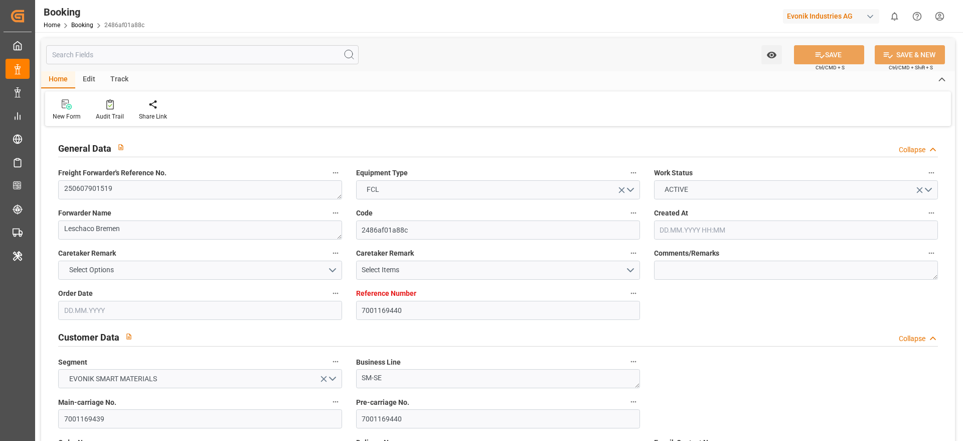
type input "17.06.2025"
type input "22.05.2025"
type input "22.05.2025 00:00"
type input "23.05.2025 00:00"
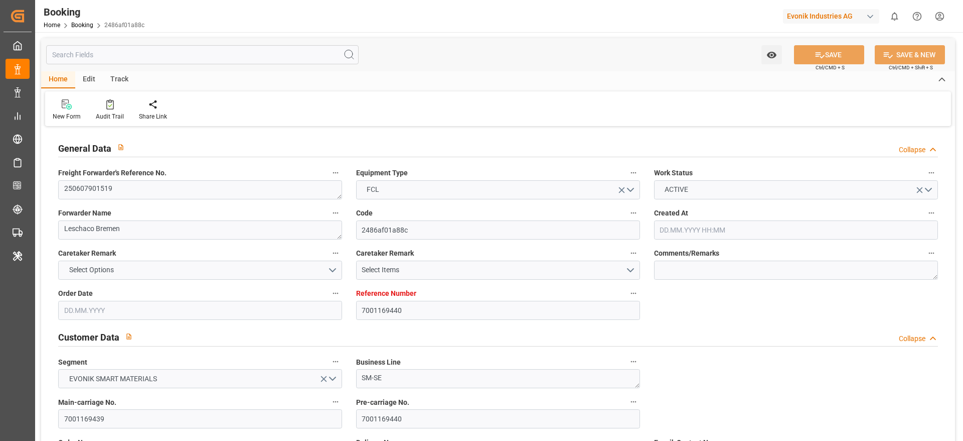
type input "16.05.2025"
type input "04.06.2025 10:00"
type input "03.06.2025 00:00"
type input "03.06.2025"
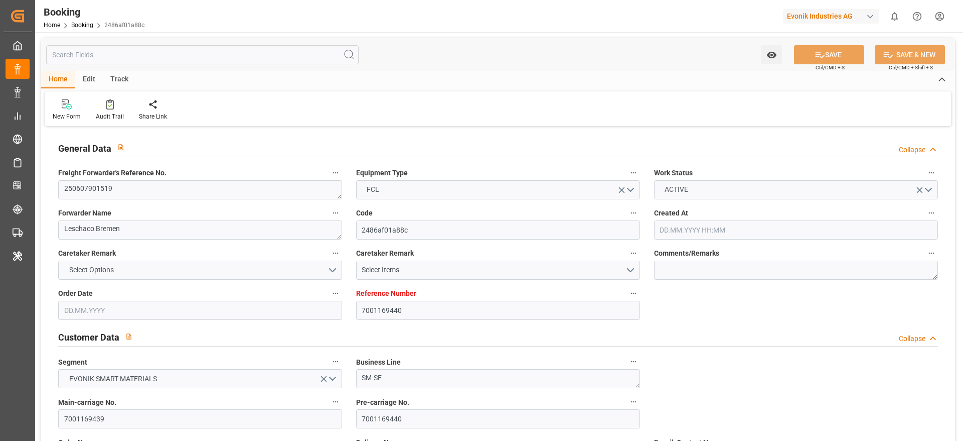
type input "04.06.2025 12:18"
type input "30.05.2025 15:40"
type input "24.06.2025 00:30"
type input "23.06.2025 00:00"
type input "23.06.2025"
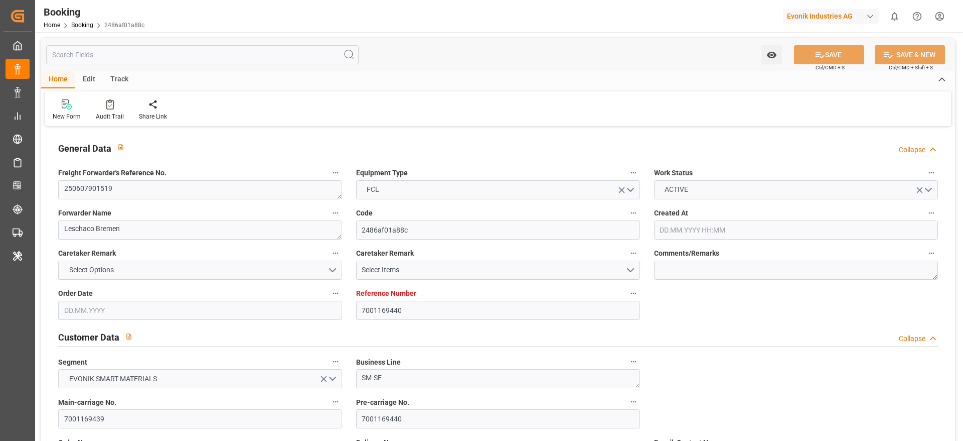
type input "23.06.2025 19:54"
type input "25.06.2025 14:56"
type input "26.05.2025"
type input "04.09.2025 06:40"
type input "04.09.2025"
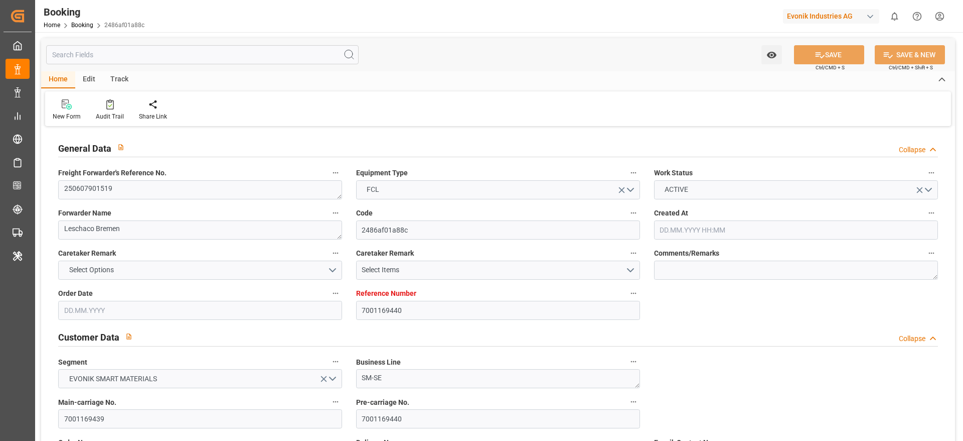
type input "04.06.2025 04:15"
type input "04.06.2025 10:00"
type input "04.06.2025 12:33"
type input "24.06.2025 00:30"
type input "23.06.2025 19:53"
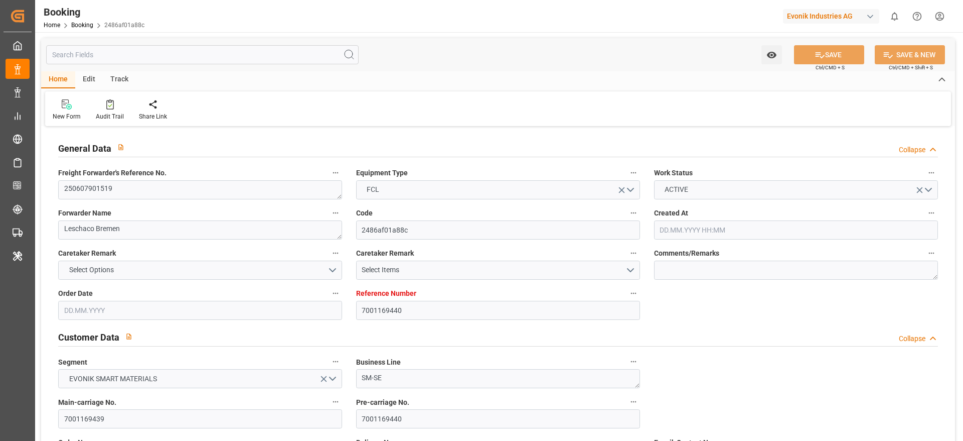
type input "24.06.2025 09:43"
type input "23.06.2025 19:54"
type input "24.06.2025 11:32"
type input "28.06.2025 11:32"
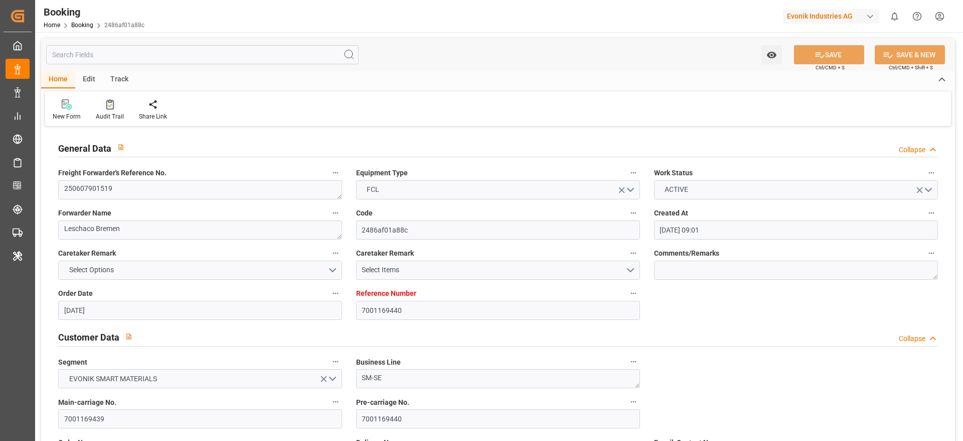
click at [103, 107] on div at bounding box center [110, 104] width 28 height 11
